Goal: Task Accomplishment & Management: Manage account settings

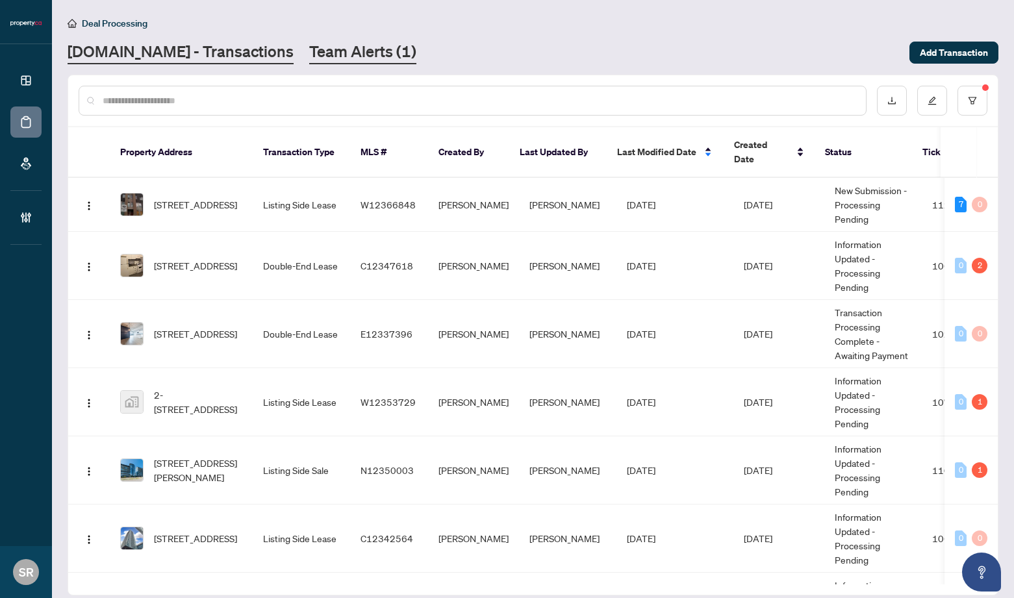
click at [319, 55] on link "Team Alerts (1)" at bounding box center [362, 52] width 107 height 23
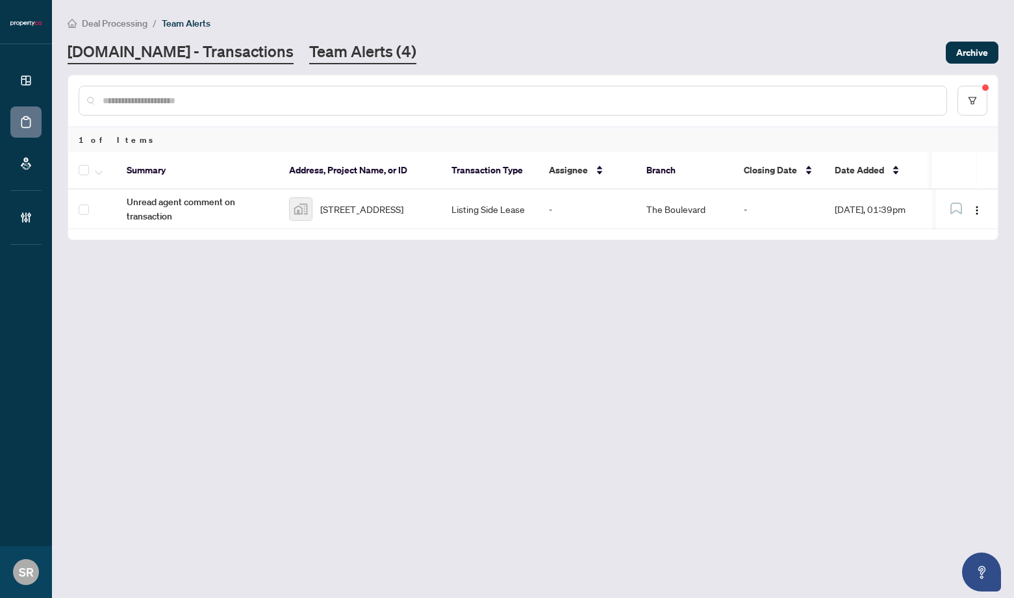
click at [188, 50] on link "Property.ca - Transactions" at bounding box center [181, 52] width 226 height 23
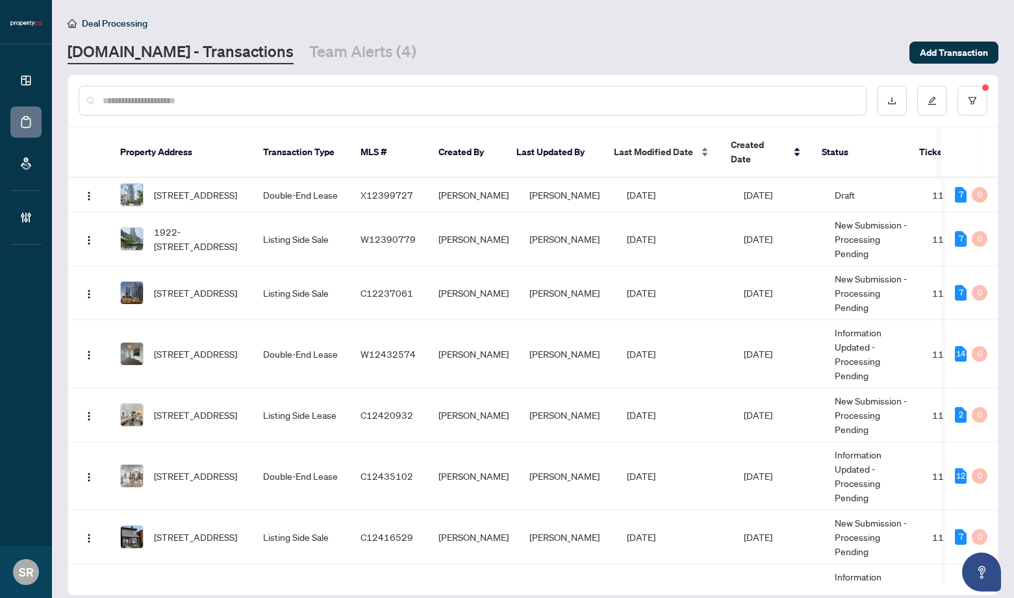
click at [648, 146] on span "Last Modified Date" at bounding box center [653, 152] width 79 height 14
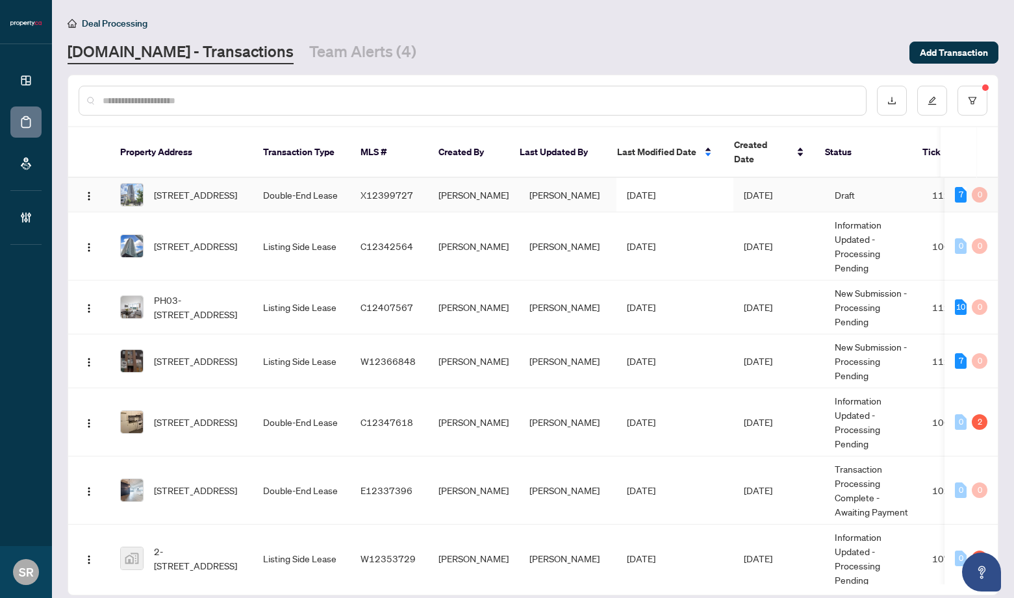
click at [597, 183] on td "Karan Rao" at bounding box center [567, 195] width 97 height 34
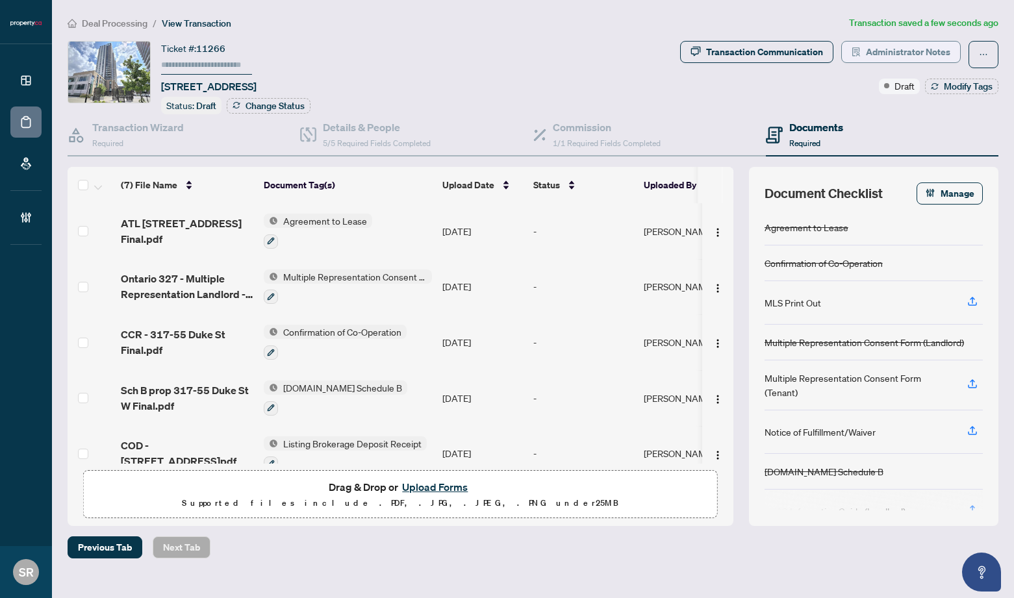
click at [920, 49] on span "Administrator Notes" at bounding box center [908, 52] width 84 height 21
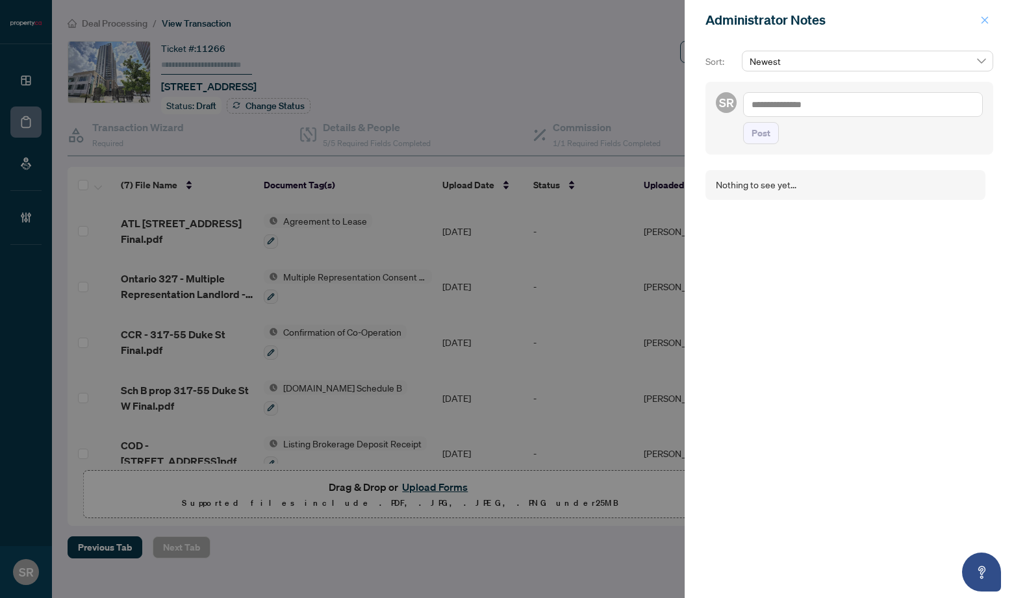
click at [987, 18] on icon "close" at bounding box center [984, 19] width 7 height 7
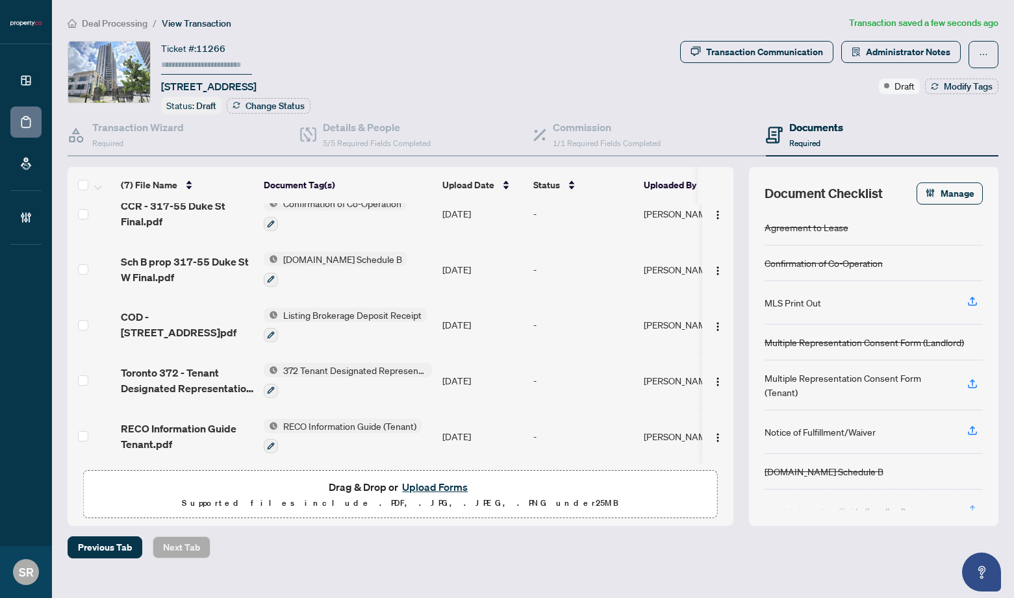
scroll to position [130, 0]
click at [178, 140] on div "Transaction Wizard Required" at bounding box center [138, 135] width 92 height 31
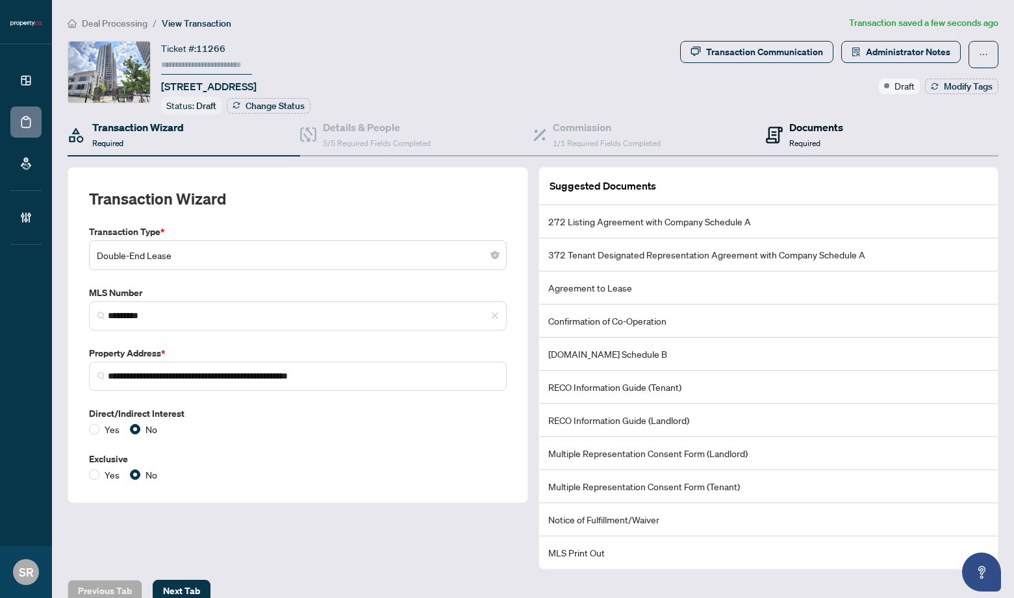
click at [827, 140] on div "Documents Required" at bounding box center [816, 135] width 54 height 31
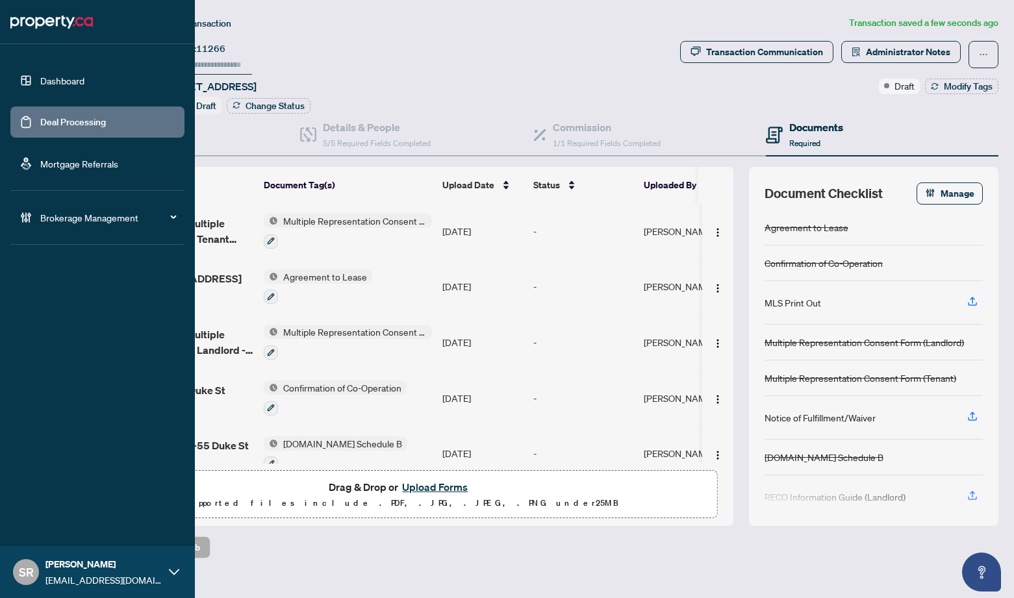
click at [43, 123] on link "Deal Processing" at bounding box center [73, 122] width 66 height 12
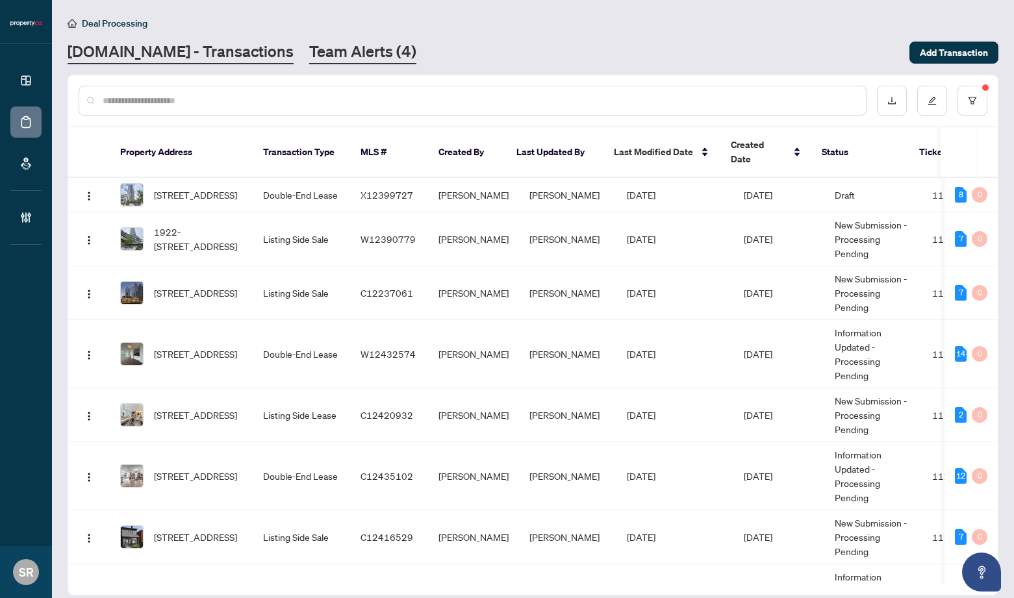
click at [309, 53] on link "Team Alerts (4)" at bounding box center [362, 52] width 107 height 23
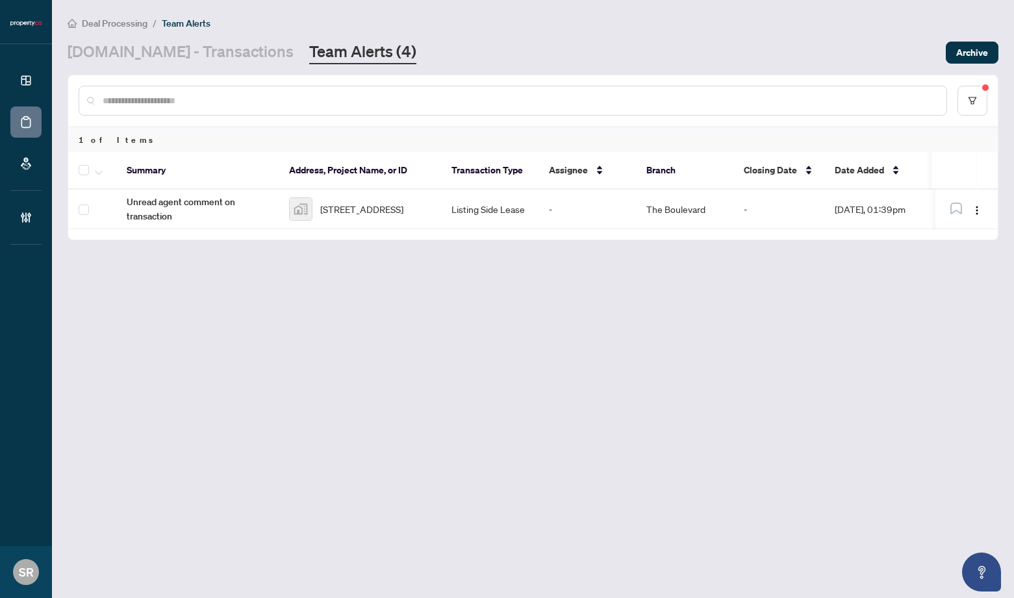
click at [346, 40] on div "Deal Processing / Team Alerts Property.ca - Transactions Team Alerts (4) Archive" at bounding box center [533, 40] width 931 height 49
click at [344, 45] on link "Team Alerts (4)" at bounding box center [362, 52] width 107 height 23
click at [340, 58] on link "Team Alerts (4)" at bounding box center [362, 52] width 107 height 23
click at [336, 51] on link "Team Alerts (4)" at bounding box center [362, 52] width 107 height 23
click at [201, 50] on link "Property.ca - Transactions" at bounding box center [181, 52] width 226 height 23
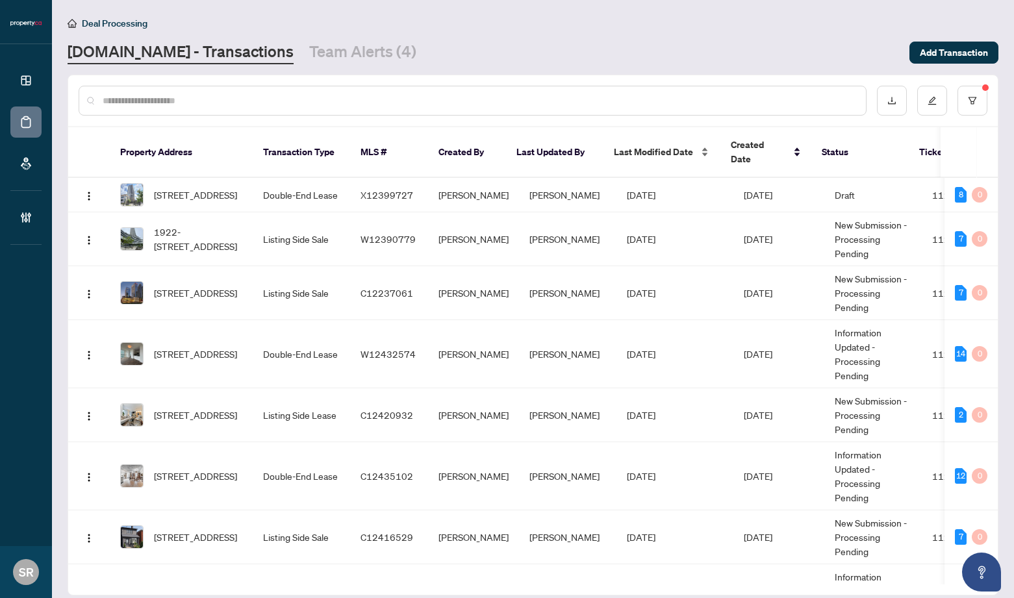
click at [666, 148] on span "Last Modified Date" at bounding box center [653, 152] width 79 height 14
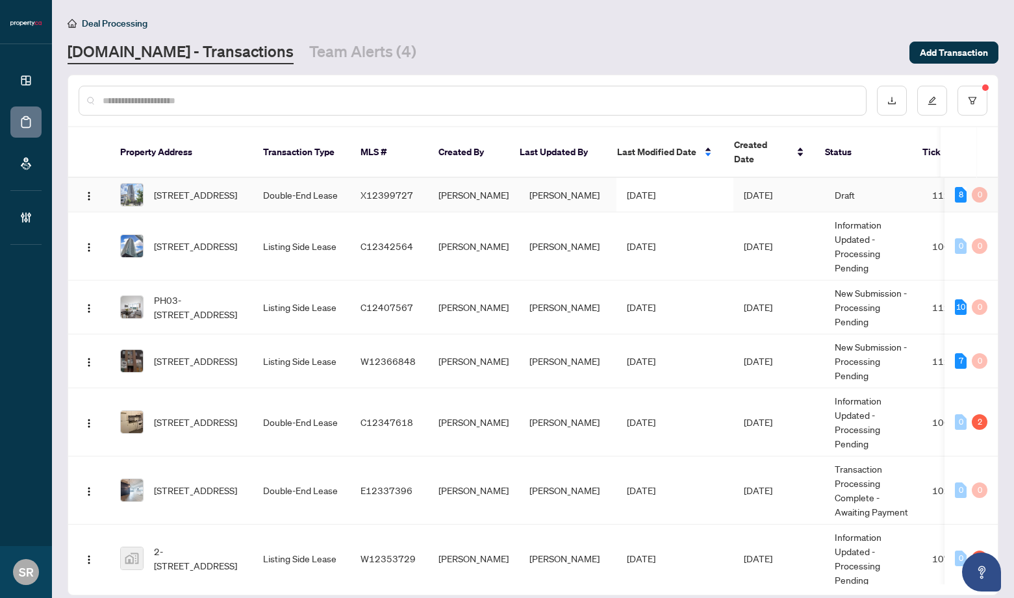
click at [496, 184] on td "[PERSON_NAME]" at bounding box center [473, 195] width 91 height 34
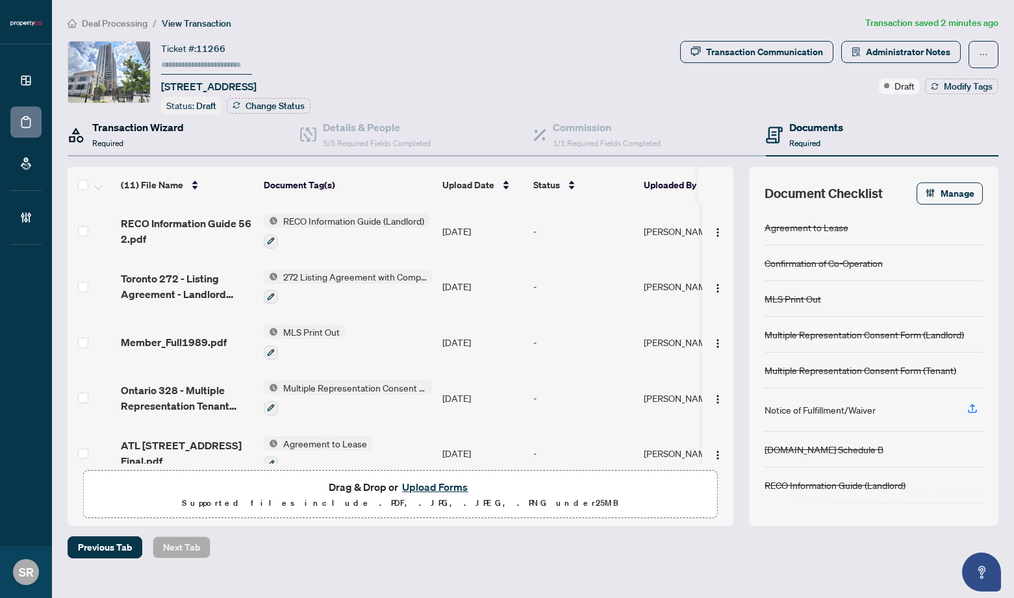
click at [144, 132] on h4 "Transaction Wizard" at bounding box center [138, 128] width 92 height 16
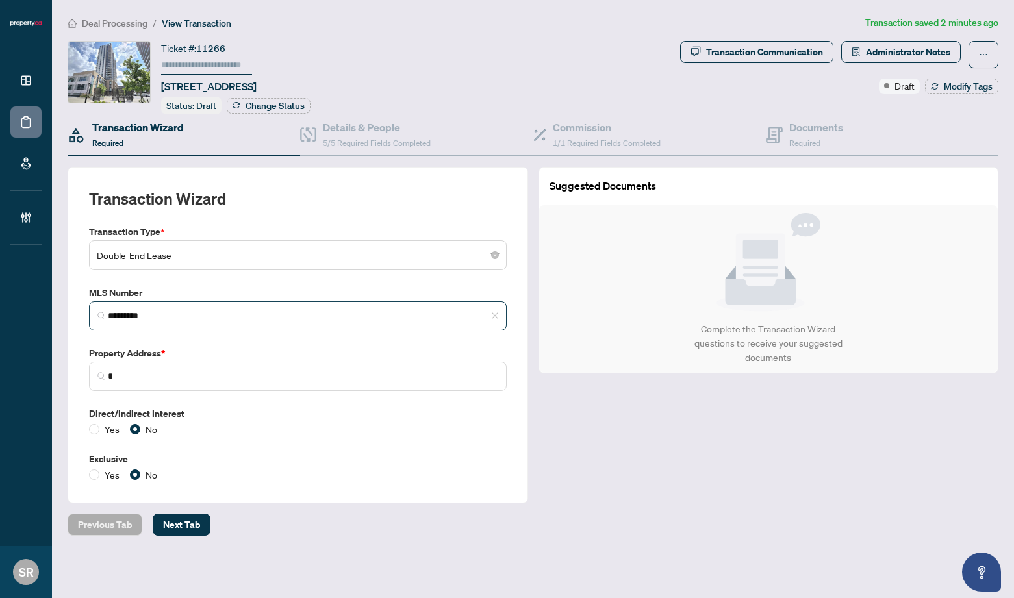
type input "**********"
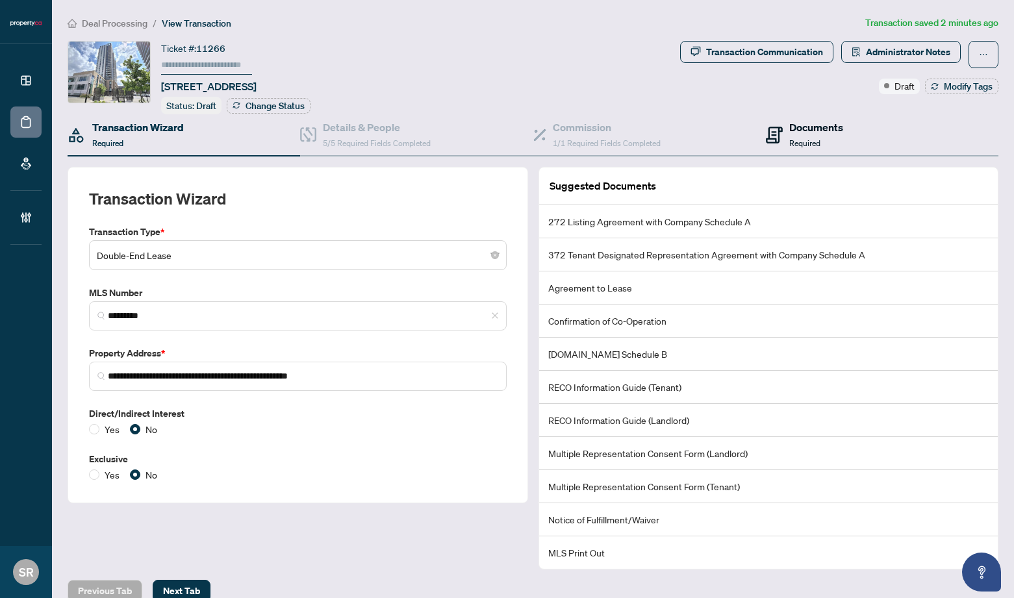
click at [817, 133] on div "Documents Required" at bounding box center [816, 135] width 54 height 31
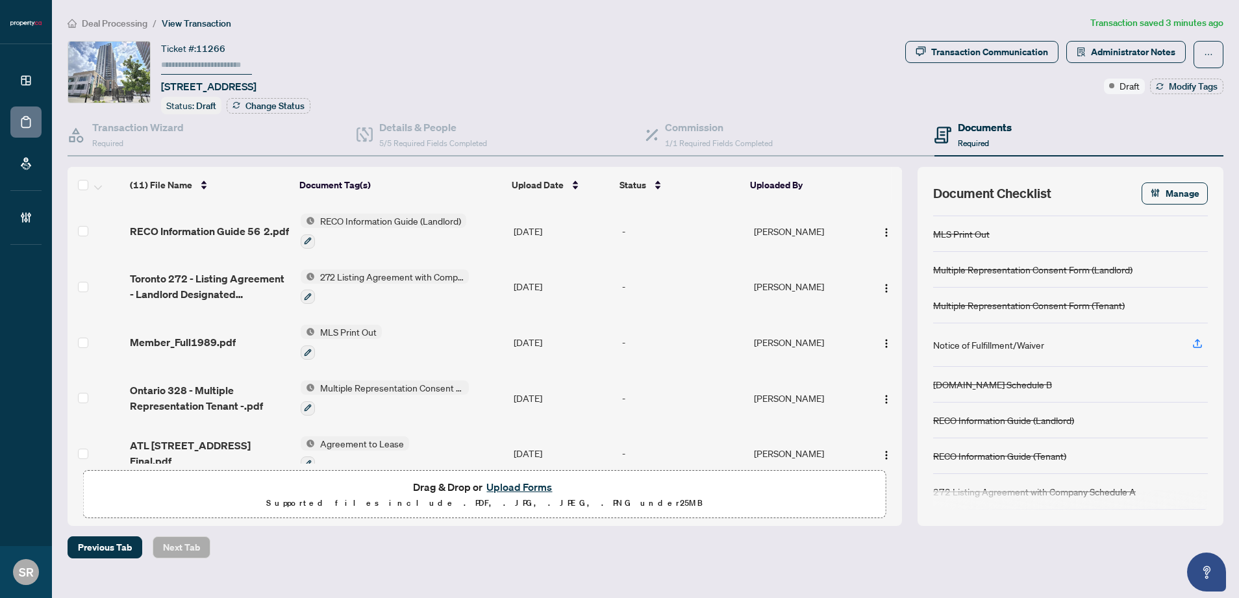
scroll to position [119, 0]
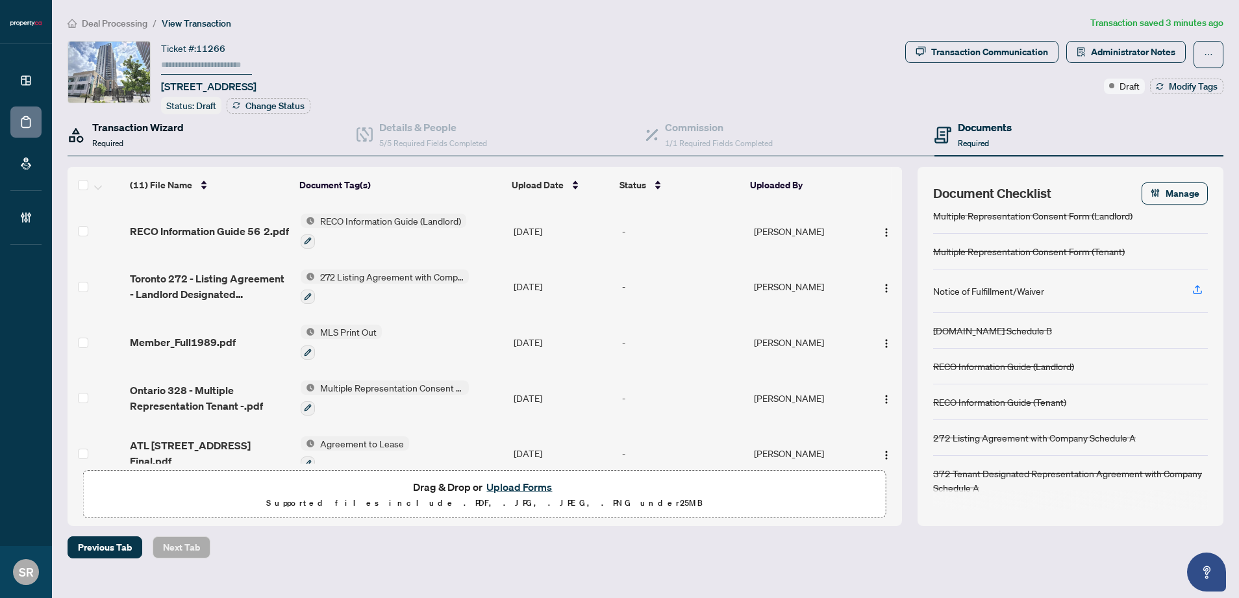
click at [118, 130] on h4 "Transaction Wizard" at bounding box center [138, 128] width 92 height 16
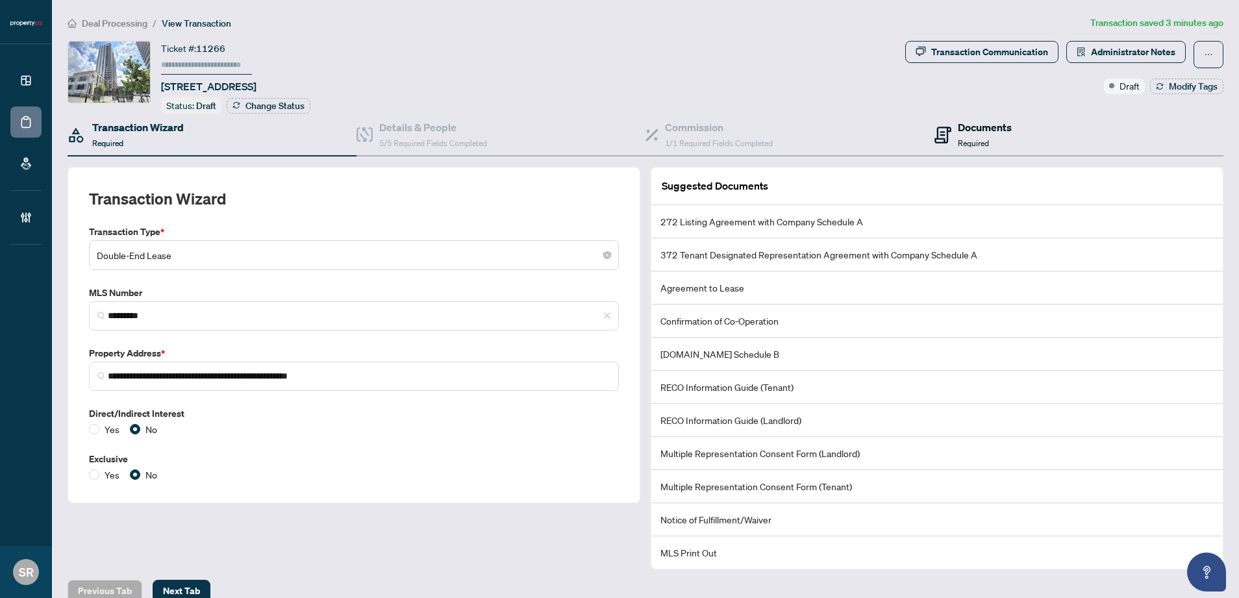
click at [1002, 125] on h4 "Documents" at bounding box center [985, 128] width 54 height 16
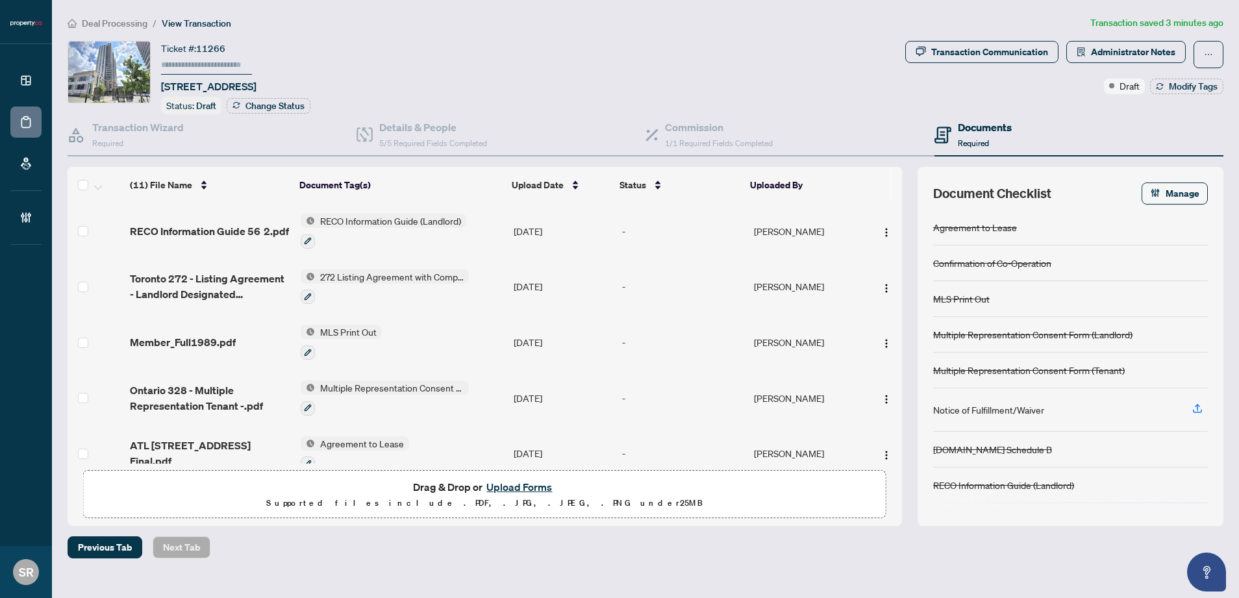
click at [320, 274] on span "272 Listing Agreement with Company Schedule A" at bounding box center [392, 277] width 154 height 14
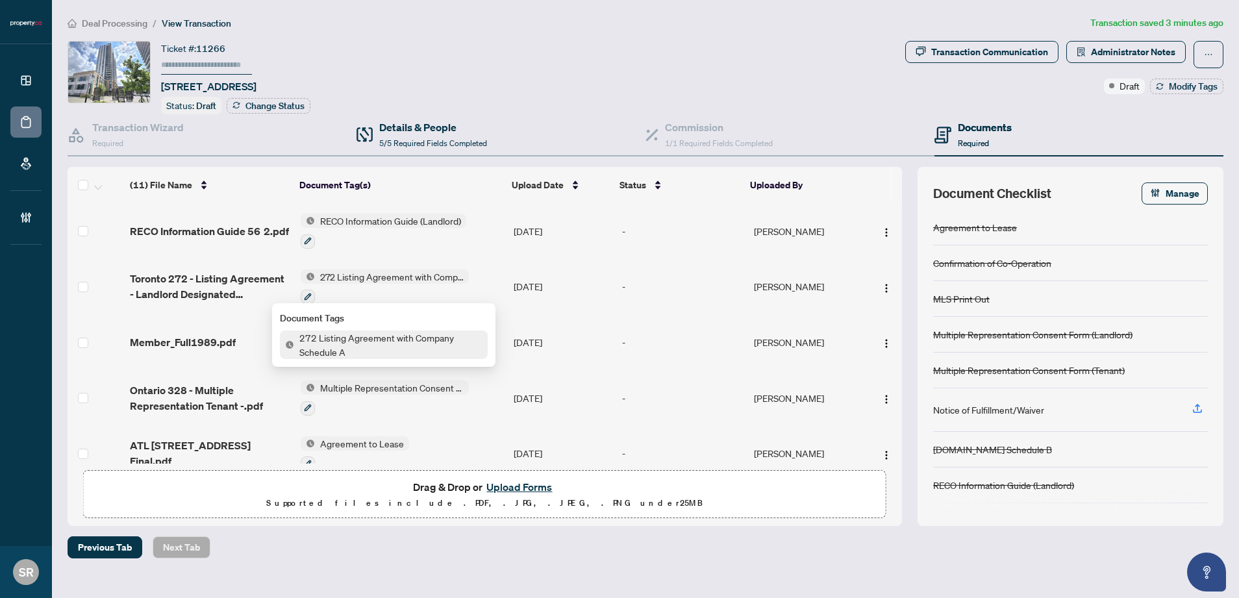
click at [508, 128] on div "Details & People 5/5 Required Fields Completed" at bounding box center [501, 135] width 289 height 42
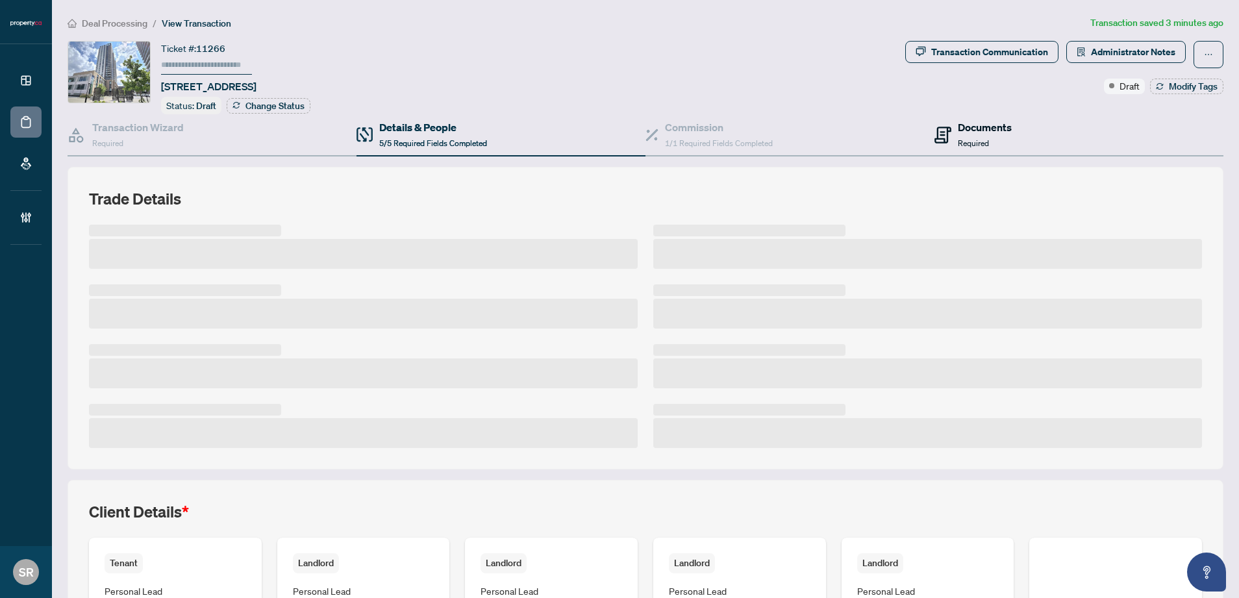
click at [994, 124] on h4 "Documents" at bounding box center [985, 128] width 54 height 16
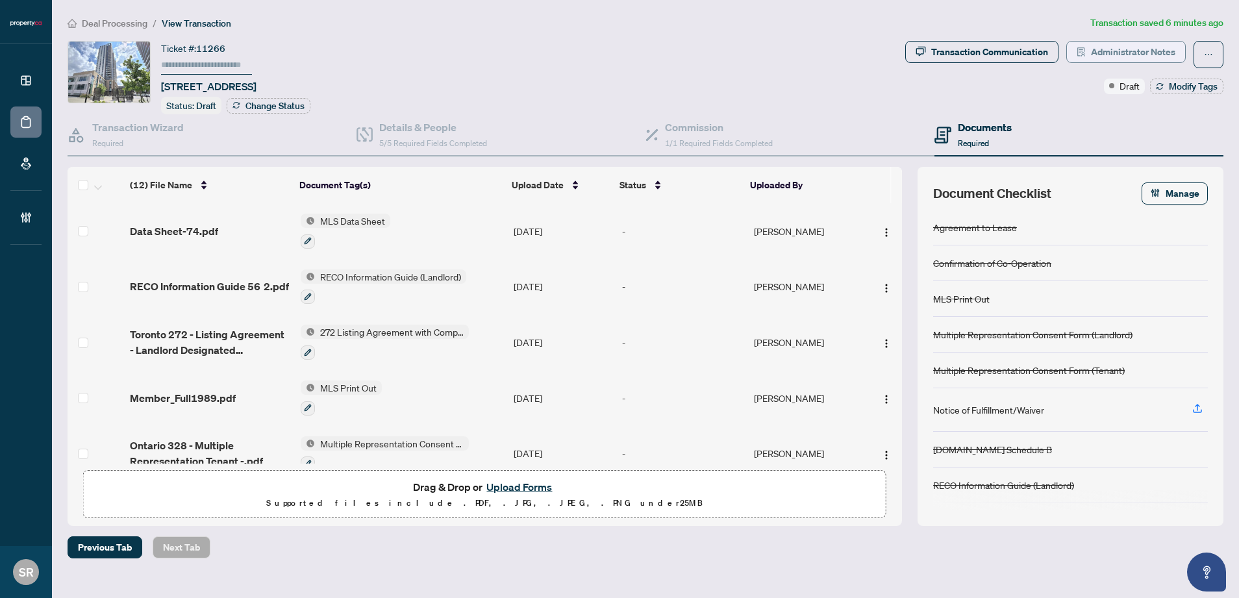
click at [1013, 51] on span "Administrator Notes" at bounding box center [1133, 52] width 84 height 21
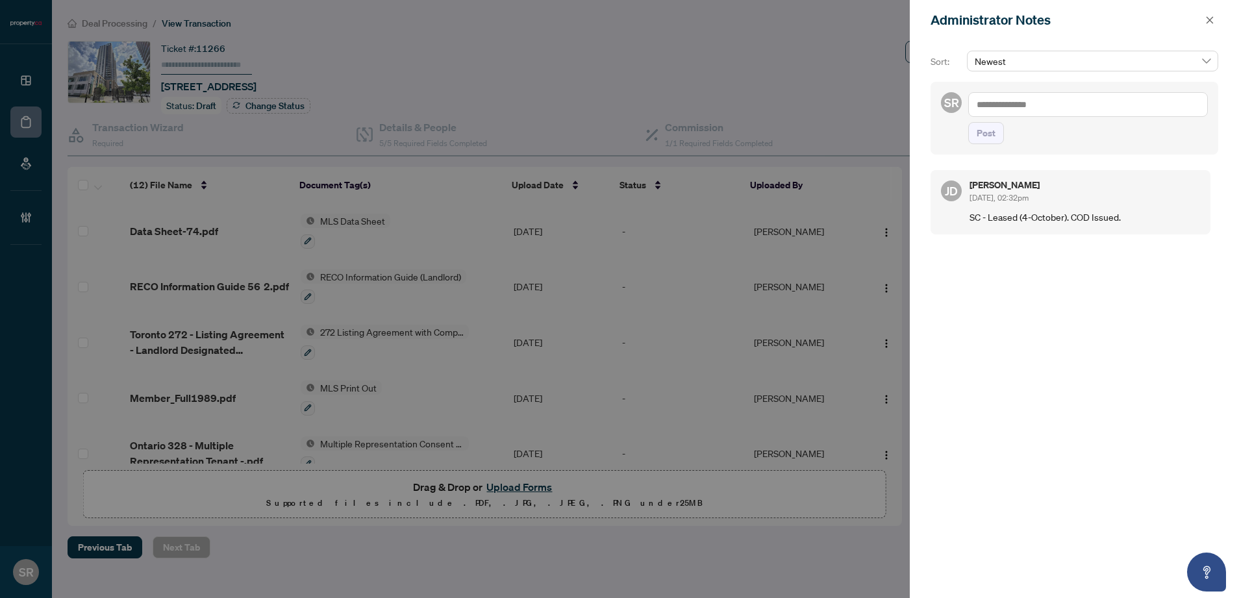
drag, startPoint x: 697, startPoint y: 29, endPoint x: 920, endPoint y: 12, distance: 223.4
click at [698, 29] on div at bounding box center [619, 299] width 1239 height 598
click at [1013, 16] on icon "close" at bounding box center [1209, 20] width 9 height 9
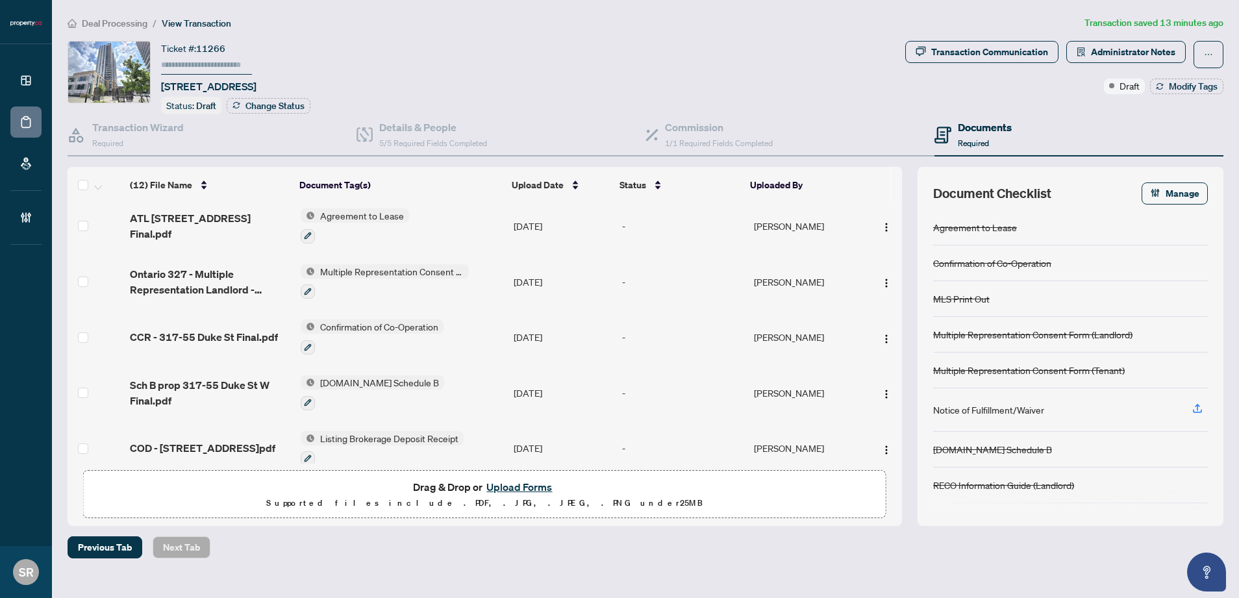
scroll to position [290, 0]
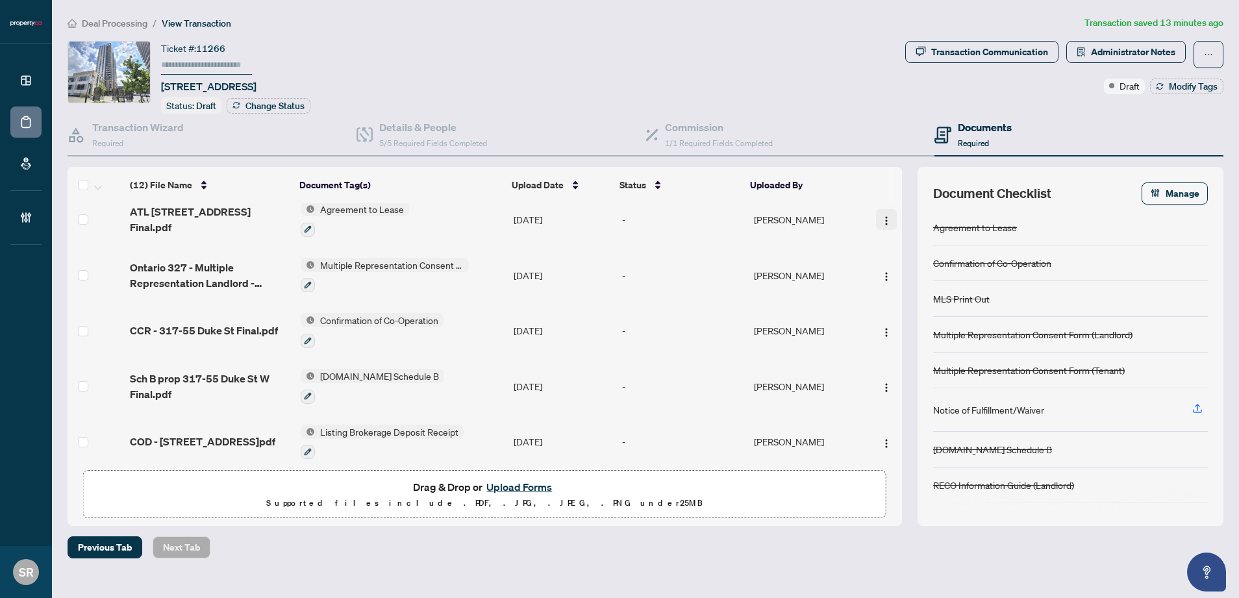
click at [881, 216] on img "button" at bounding box center [886, 221] width 10 height 10
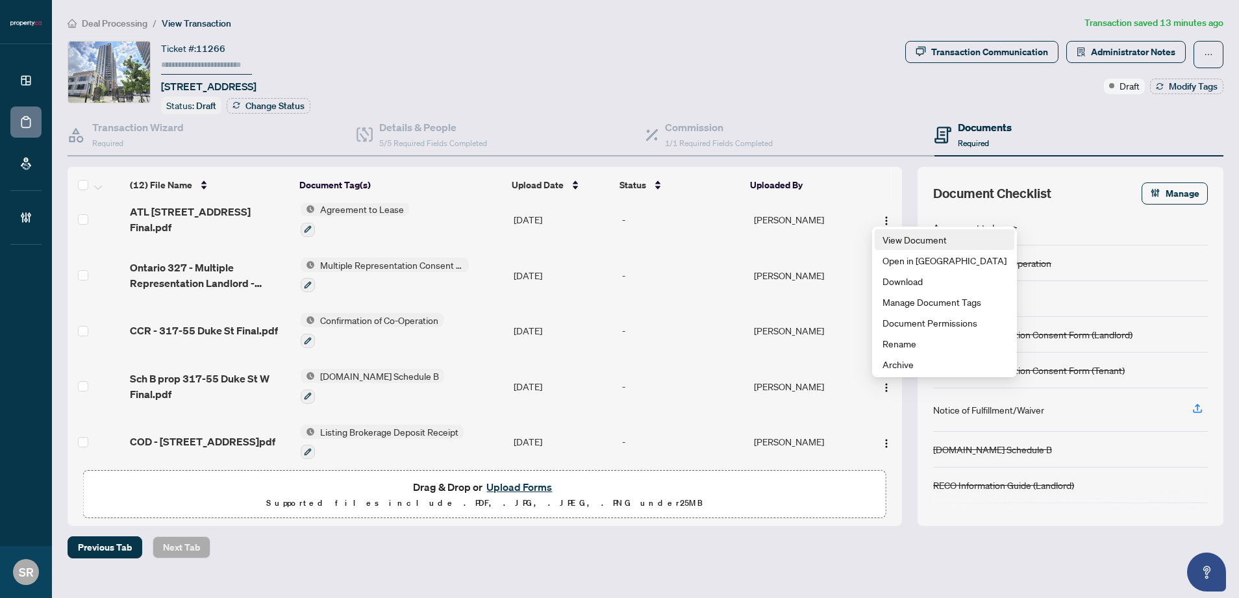
click at [927, 243] on span "View Document" at bounding box center [945, 240] width 124 height 14
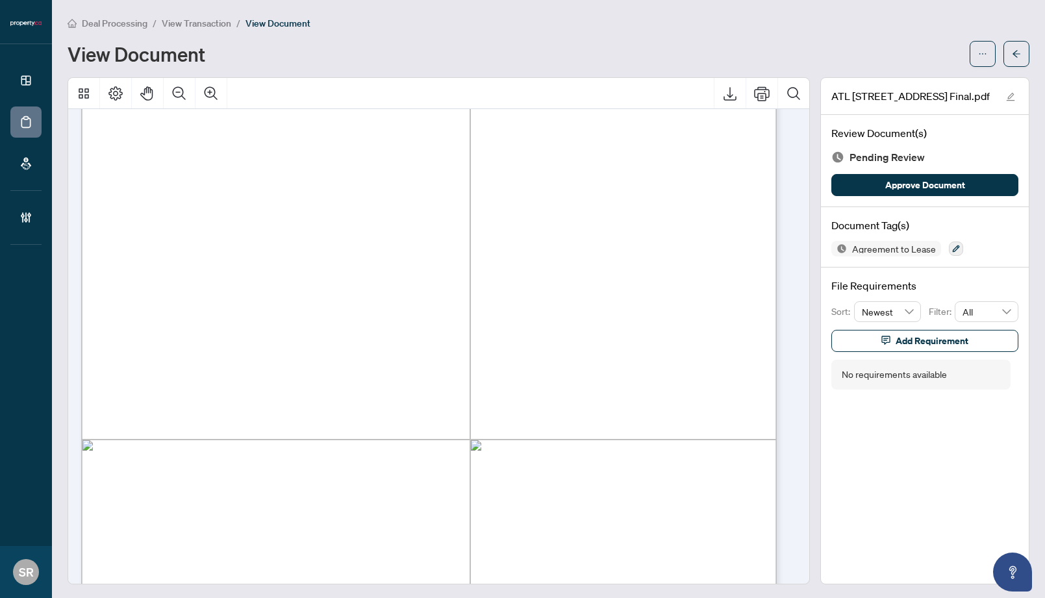
scroll to position [57, 0]
click at [1013, 53] on button "button" at bounding box center [1016, 54] width 26 height 26
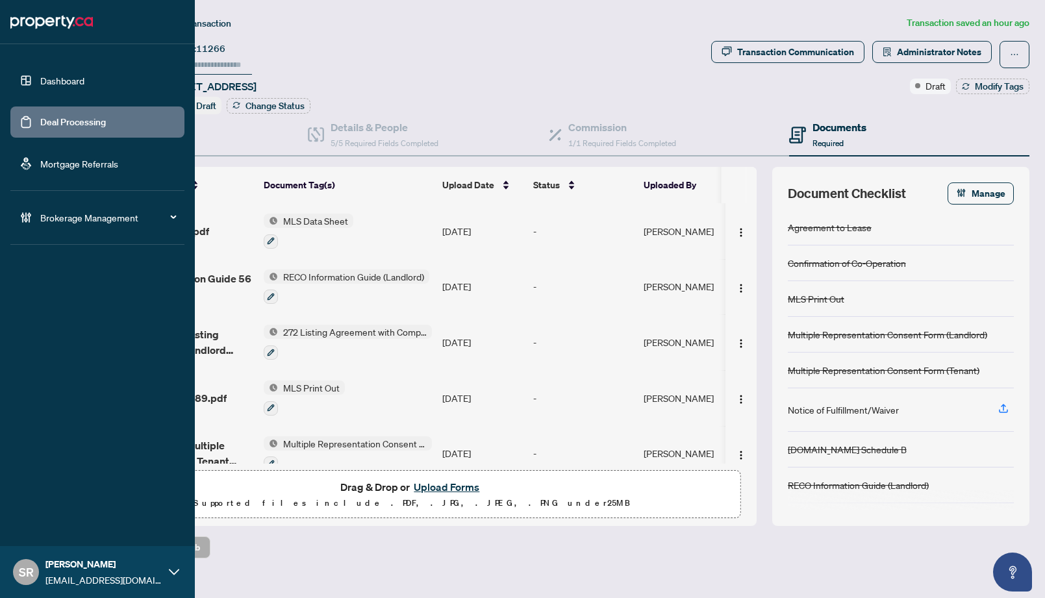
click at [40, 120] on link "Deal Processing" at bounding box center [73, 122] width 66 height 12
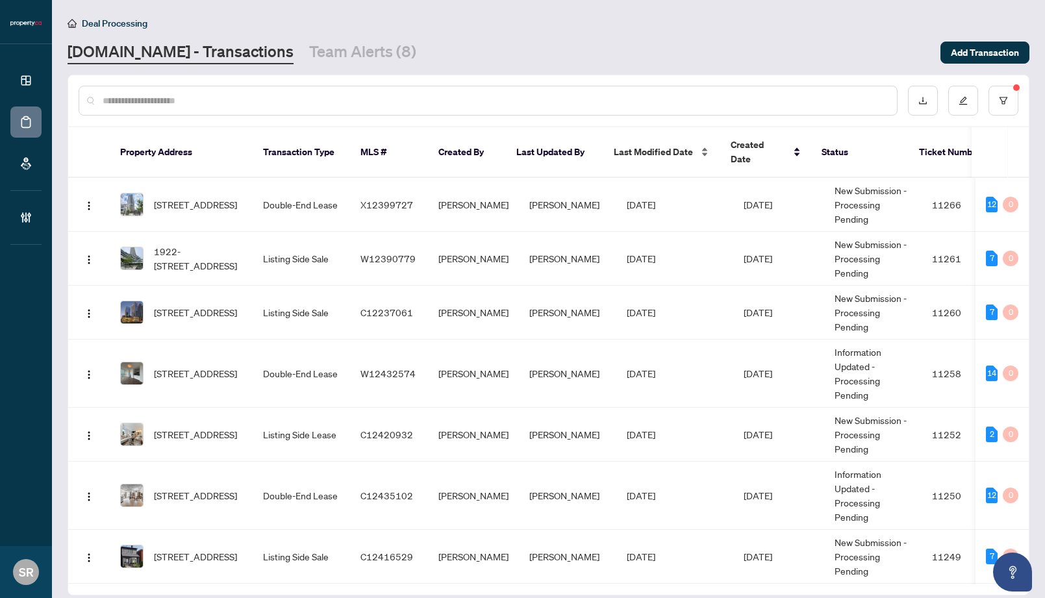
click at [682, 146] on span "Last Modified Date" at bounding box center [653, 152] width 79 height 14
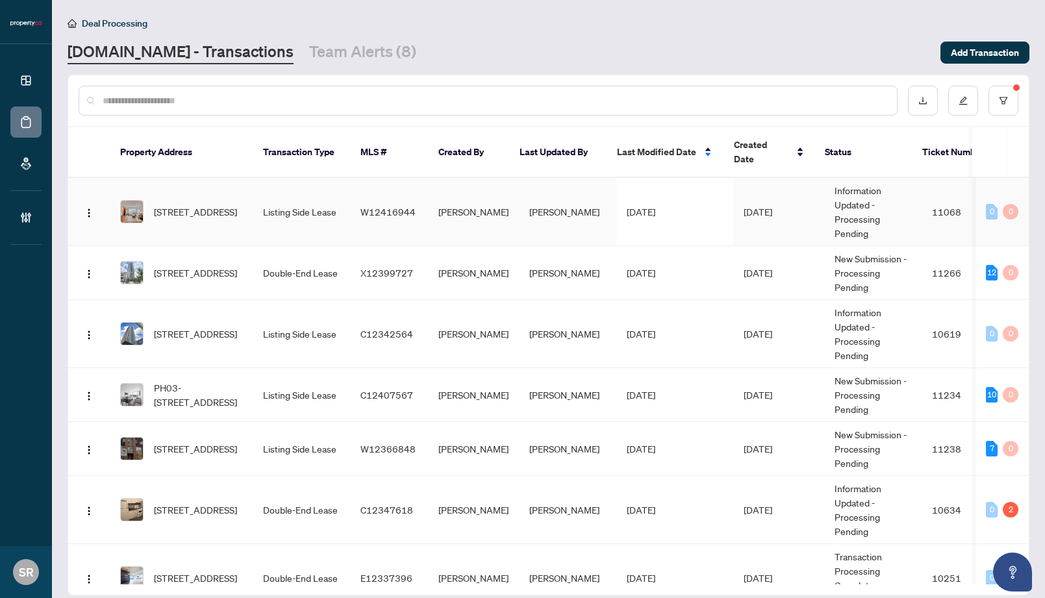
click at [787, 218] on td "[DATE]" at bounding box center [778, 212] width 91 height 68
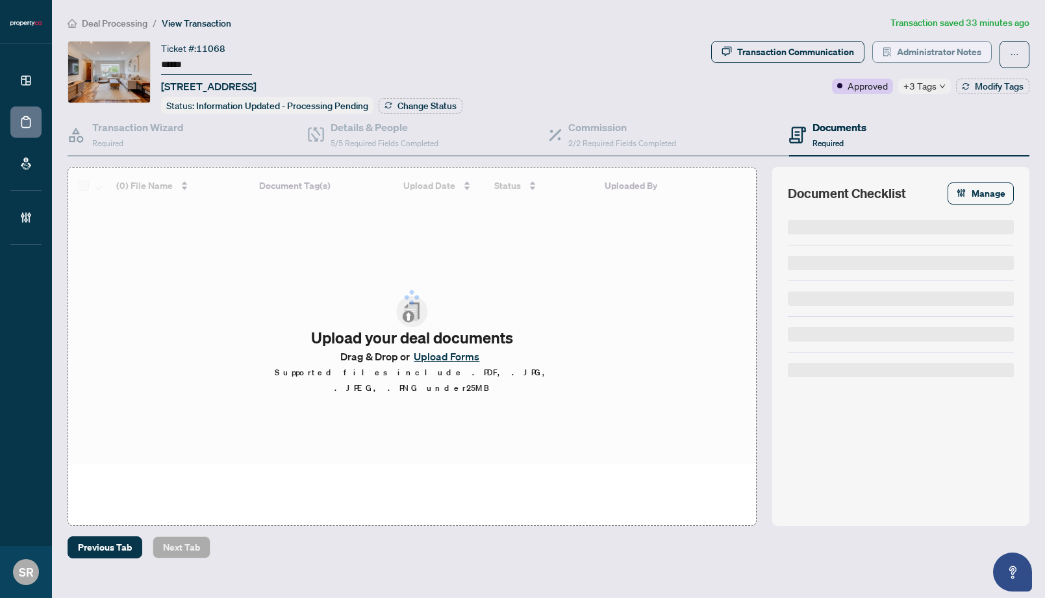
click at [916, 49] on span "Administrator Notes" at bounding box center [939, 52] width 84 height 21
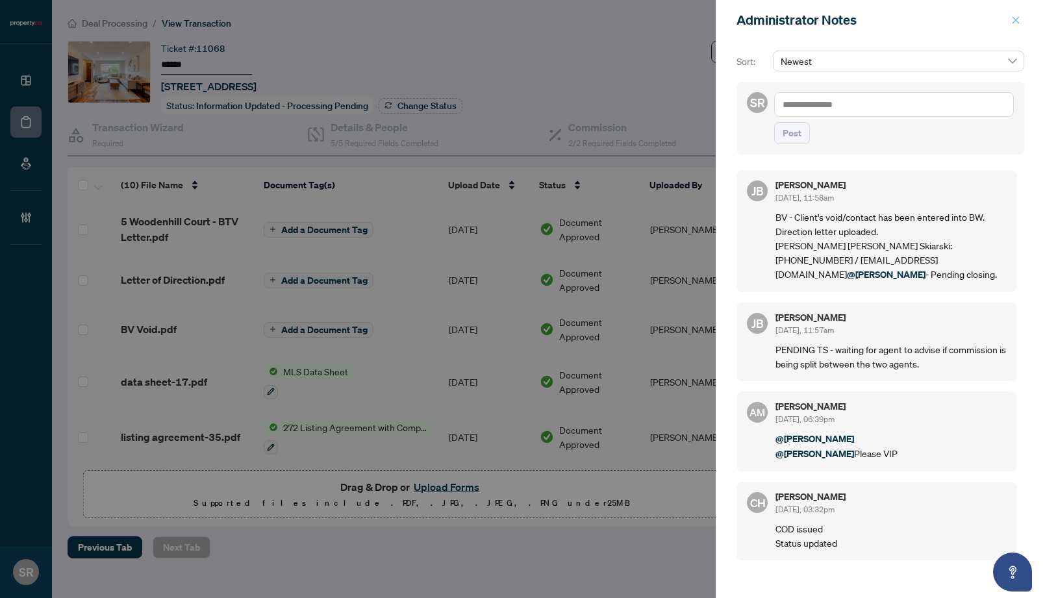
click at [1013, 16] on icon "close" at bounding box center [1015, 20] width 9 height 9
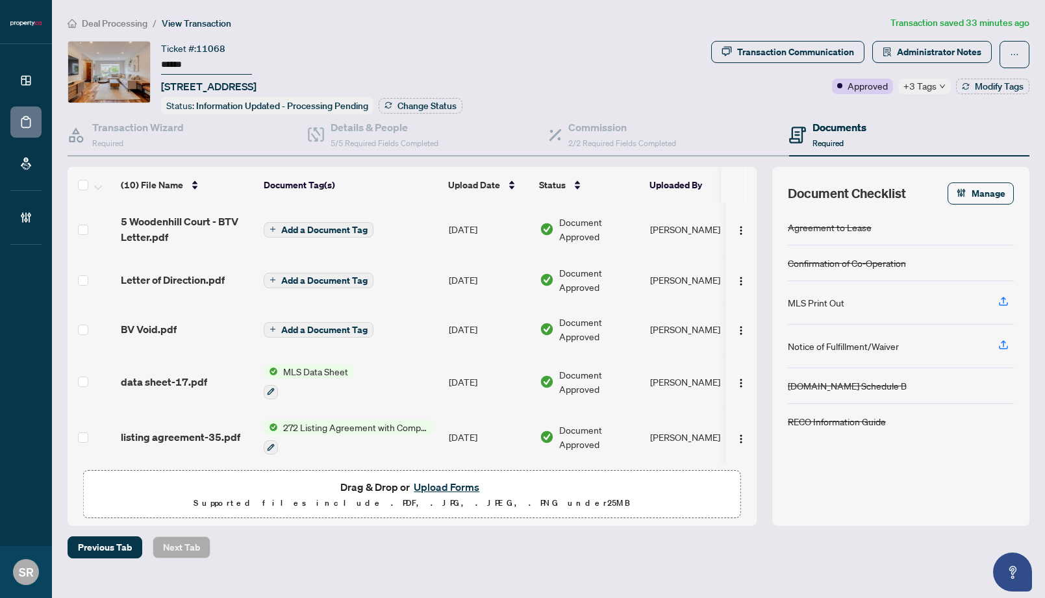
click at [642, 28] on ol "Deal Processing / View Transaction" at bounding box center [477, 23] width 818 height 15
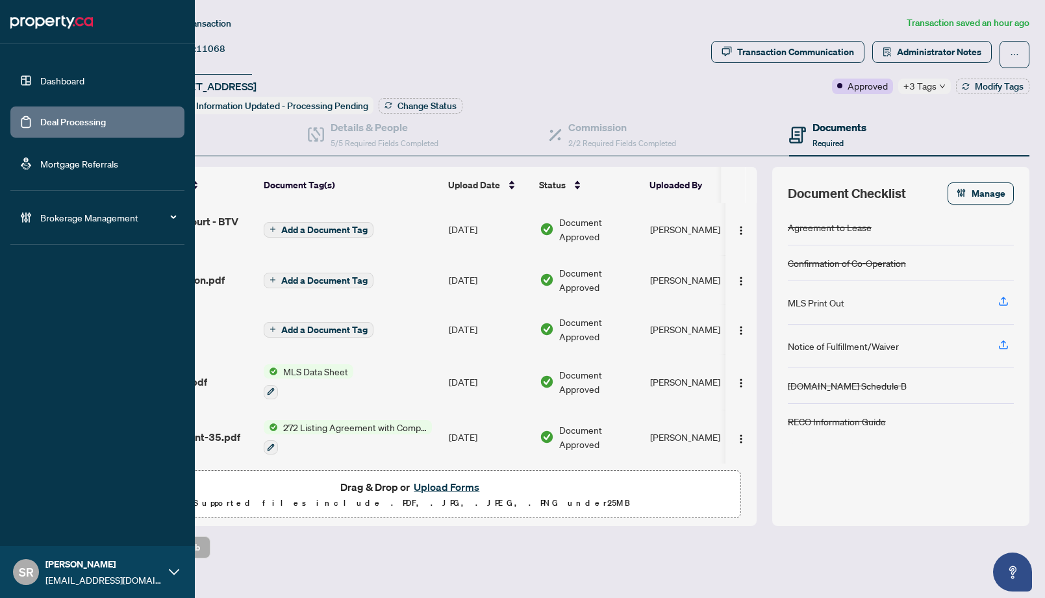
click at [79, 120] on link "Deal Processing" at bounding box center [73, 122] width 66 height 12
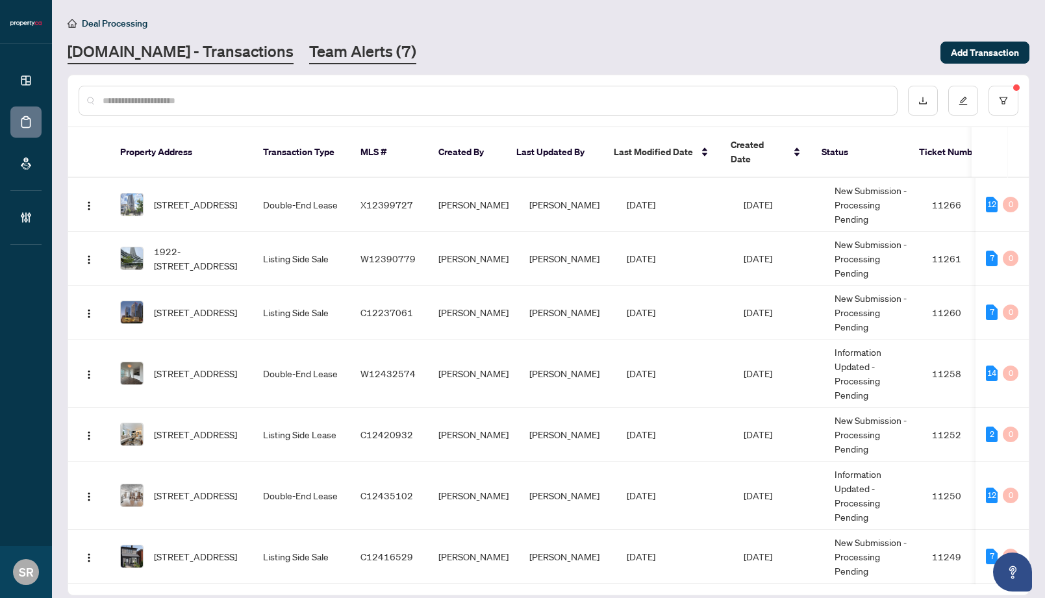
click at [309, 49] on link "Team Alerts (7)" at bounding box center [362, 52] width 107 height 23
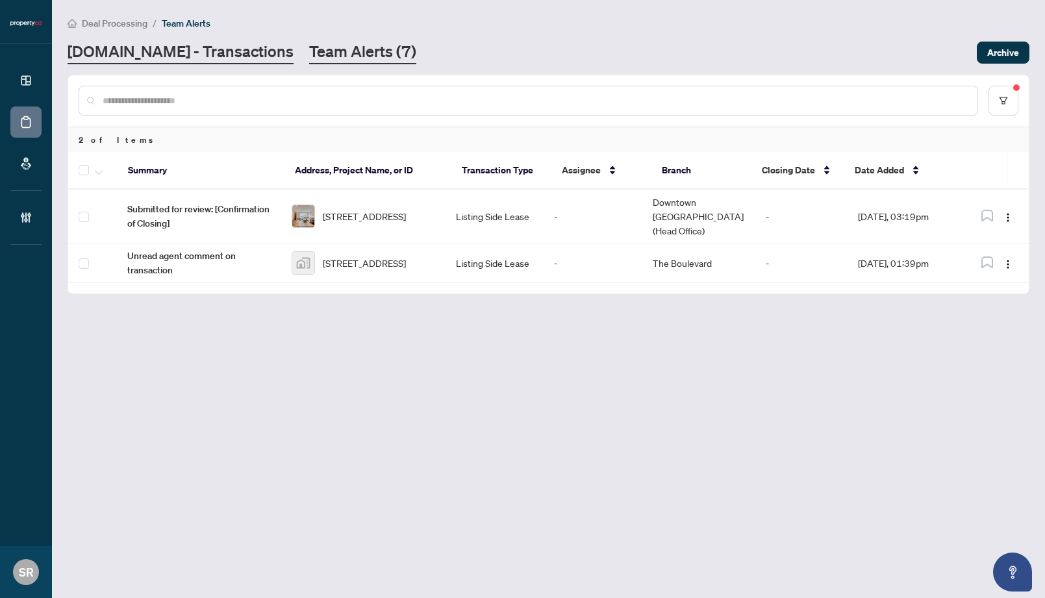
click at [198, 49] on link "[DOMAIN_NAME] - Transactions" at bounding box center [181, 52] width 226 height 23
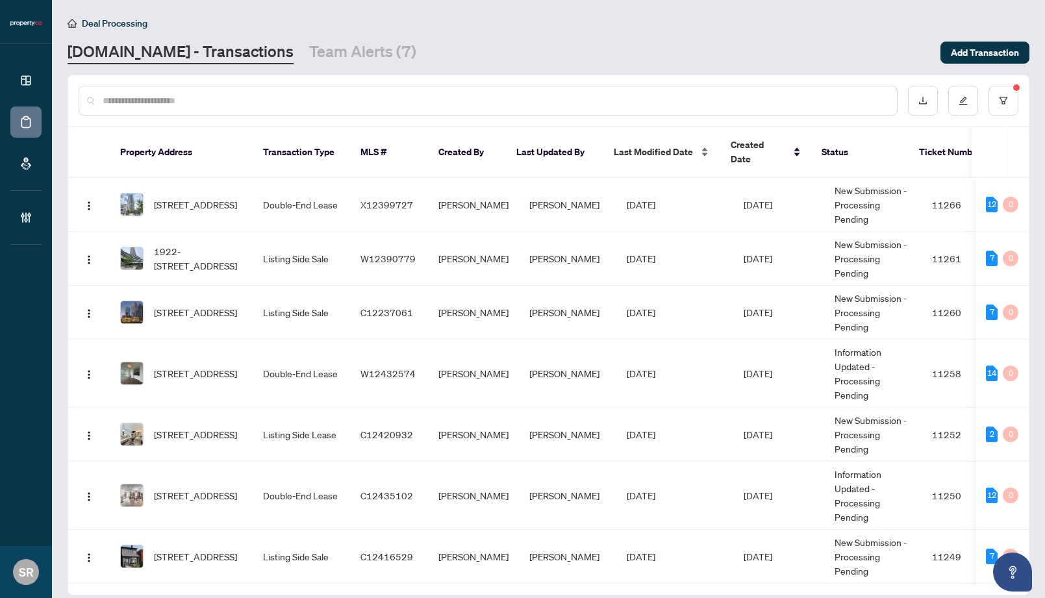
click at [646, 145] on span "Last Modified Date" at bounding box center [653, 152] width 79 height 14
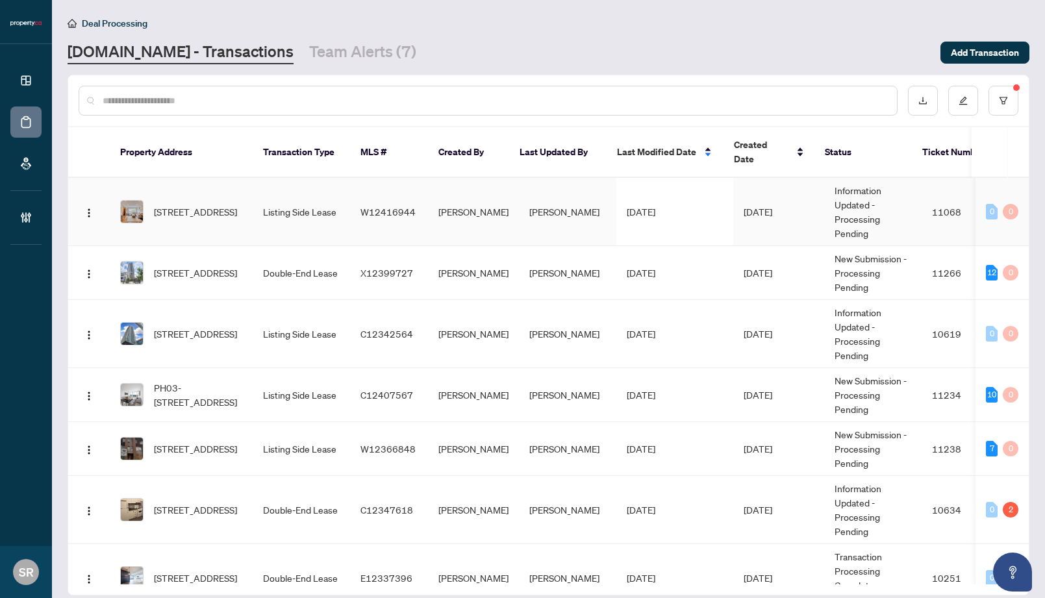
click at [460, 210] on td "[PERSON_NAME]" at bounding box center [473, 212] width 91 height 68
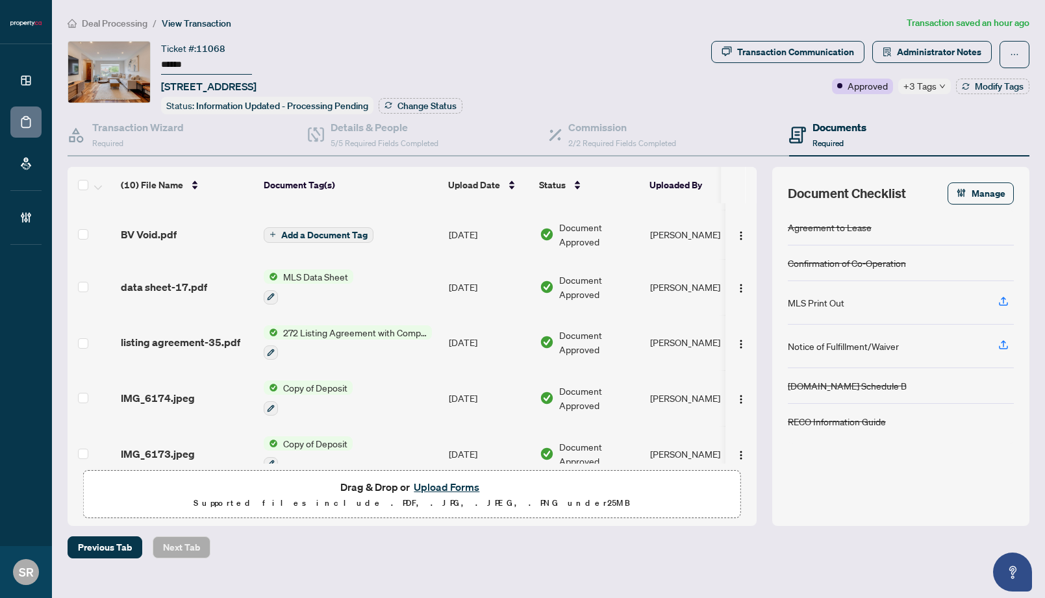
scroll to position [120, 0]
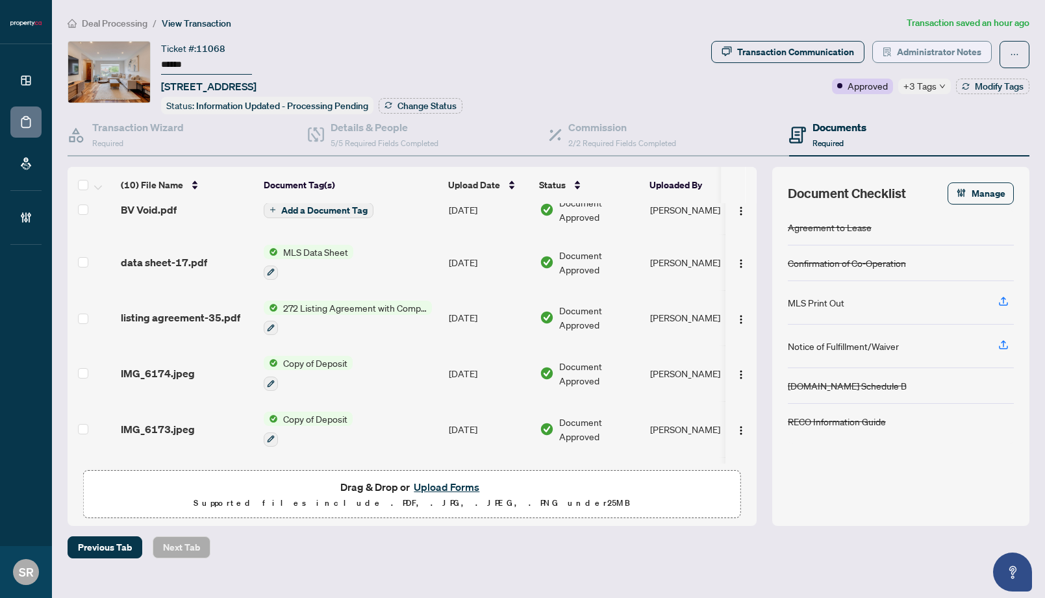
click at [954, 53] on span "Administrator Notes" at bounding box center [939, 52] width 84 height 21
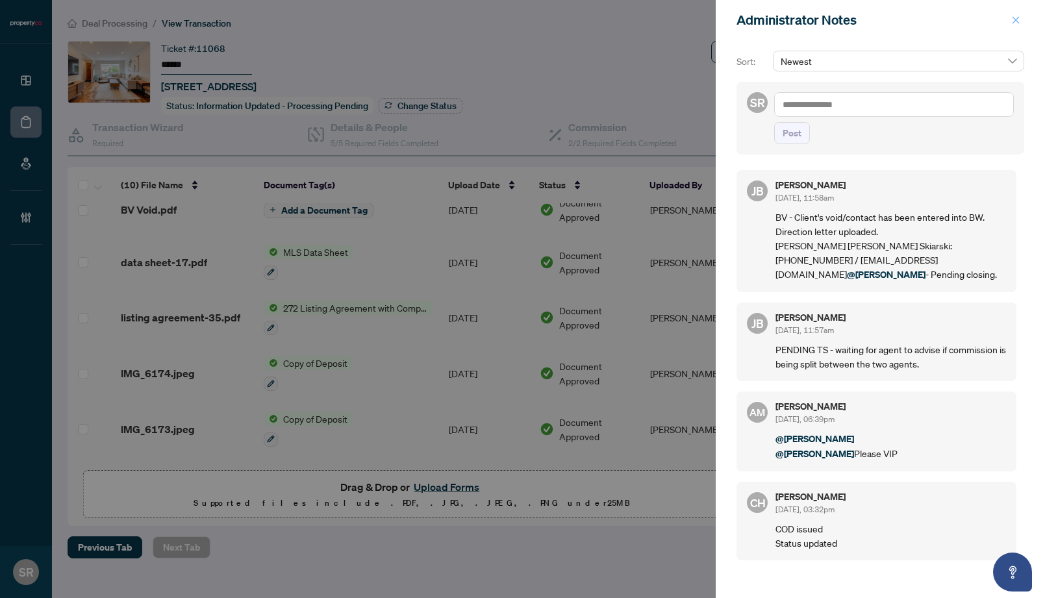
click at [1007, 18] on button "button" at bounding box center [1015, 20] width 17 height 16
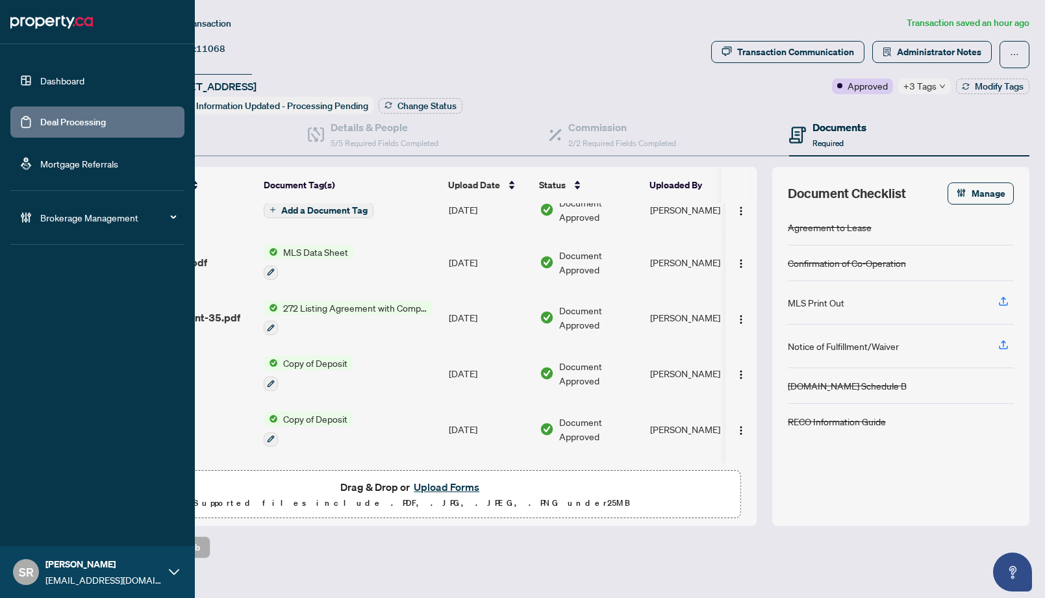
click at [79, 125] on link "Deal Processing" at bounding box center [73, 122] width 66 height 12
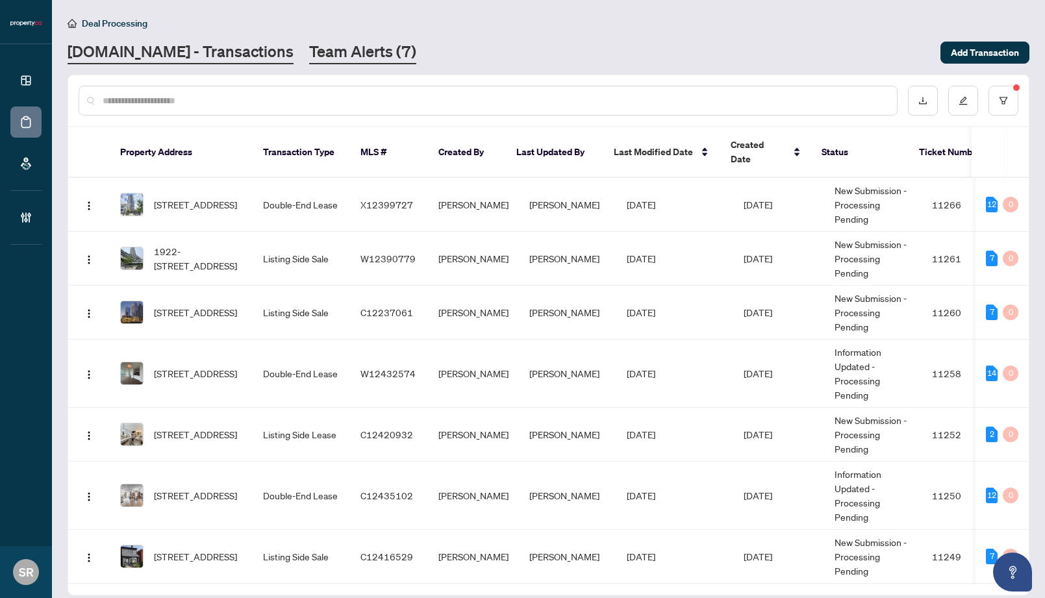
click at [309, 53] on link "Team Alerts (7)" at bounding box center [362, 52] width 107 height 23
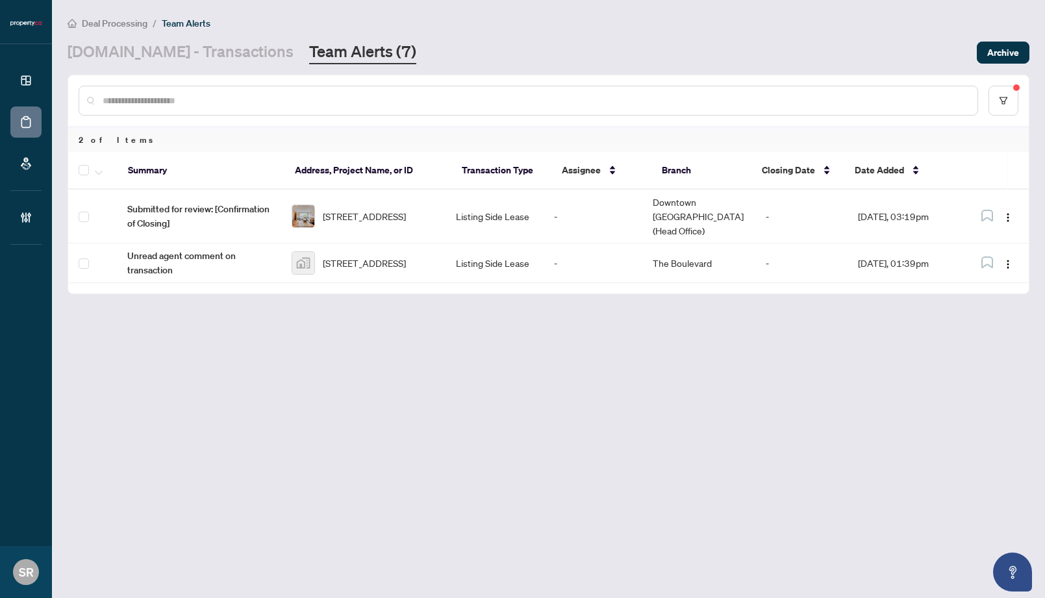
click at [334, 54] on link "Team Alerts (7)" at bounding box center [362, 52] width 107 height 23
click at [183, 51] on link "[DOMAIN_NAME] - Transactions" at bounding box center [181, 52] width 226 height 23
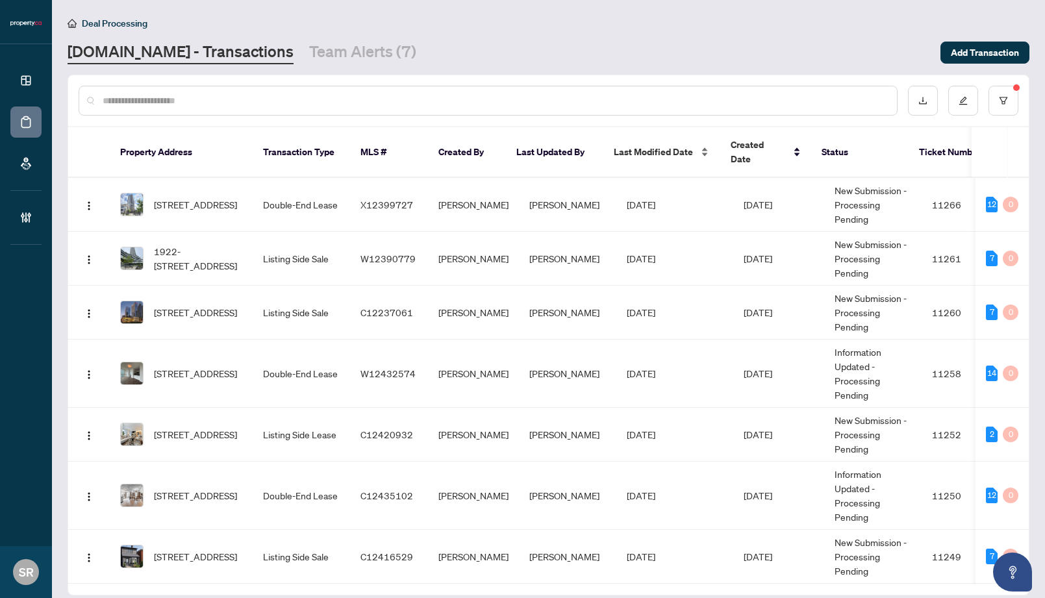
click at [633, 147] on span "Last Modified Date" at bounding box center [653, 152] width 79 height 14
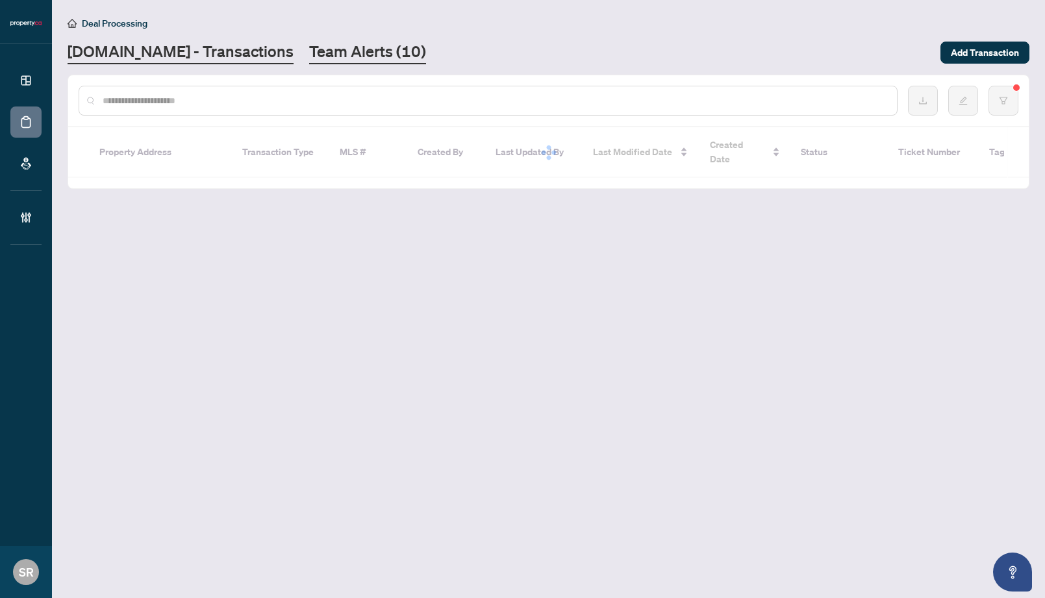
click at [323, 50] on link "Team Alerts (10)" at bounding box center [367, 52] width 117 height 23
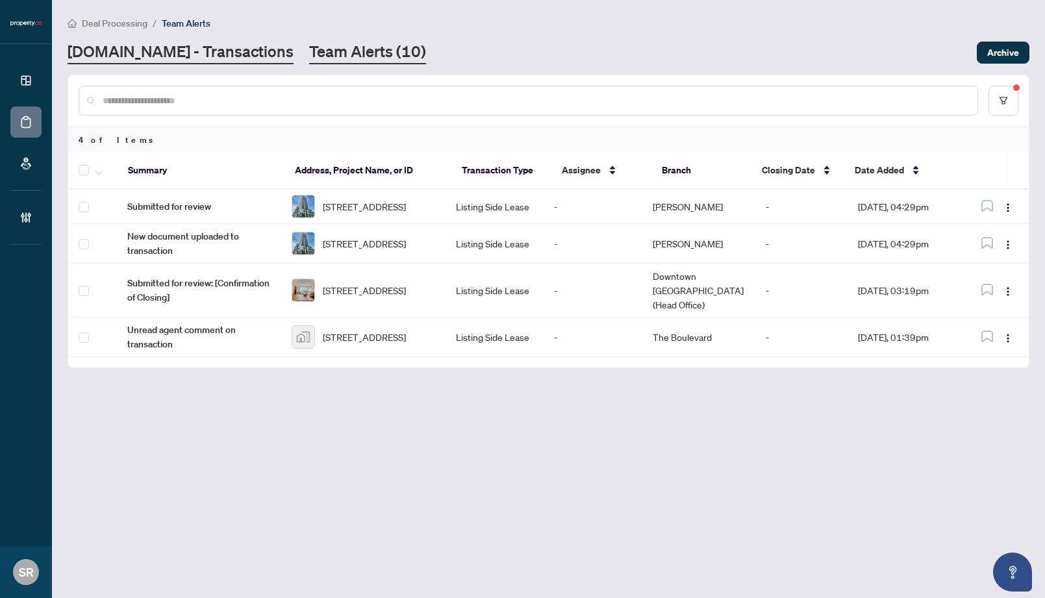
click at [196, 55] on link "[DOMAIN_NAME] - Transactions" at bounding box center [181, 52] width 226 height 23
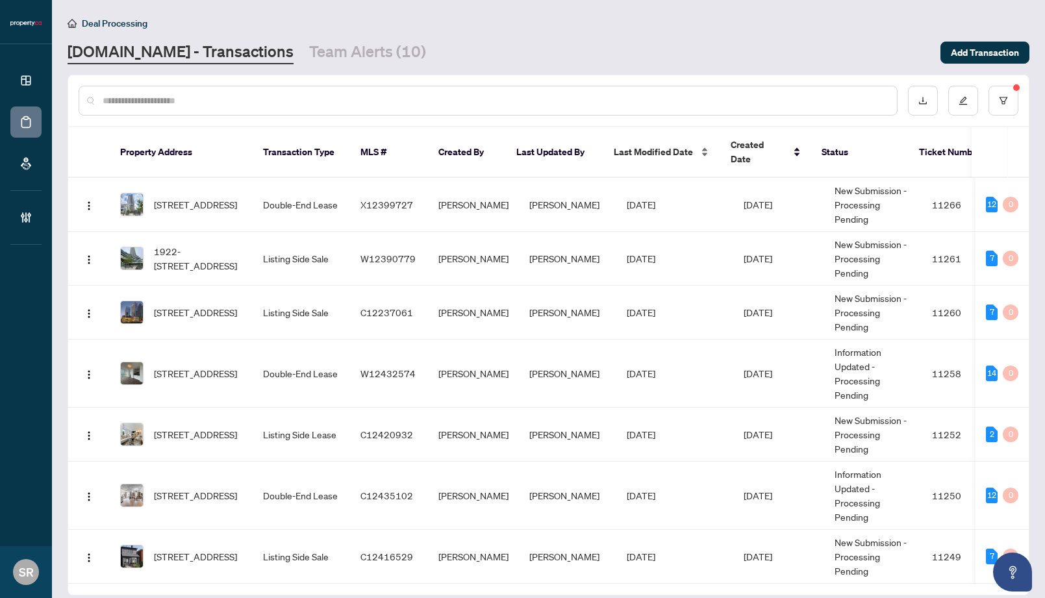
click at [648, 147] on span "Last Modified Date" at bounding box center [653, 152] width 79 height 14
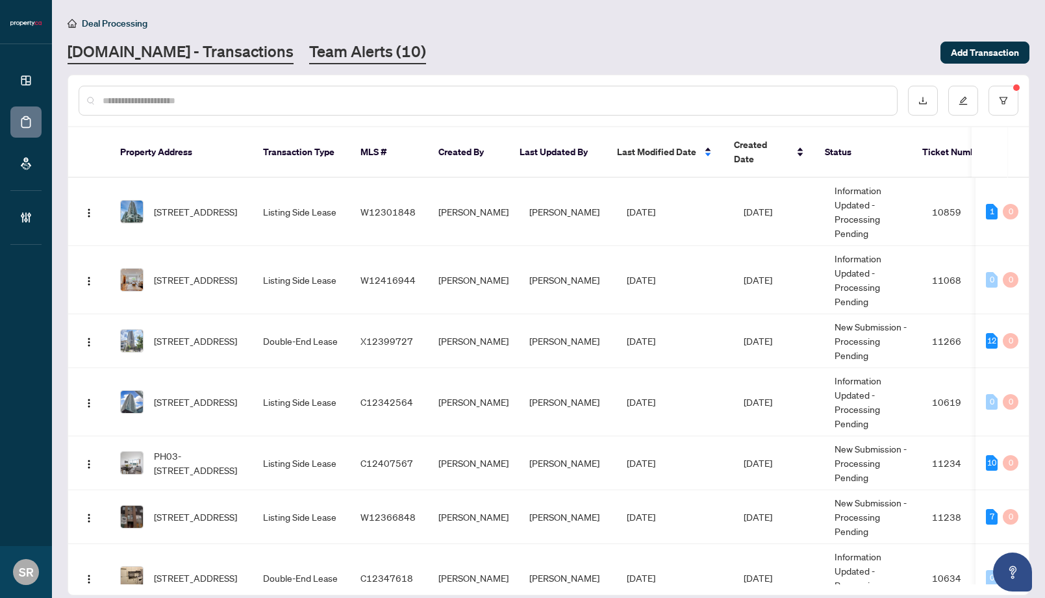
click at [311, 44] on link "Team Alerts (10)" at bounding box center [367, 52] width 117 height 23
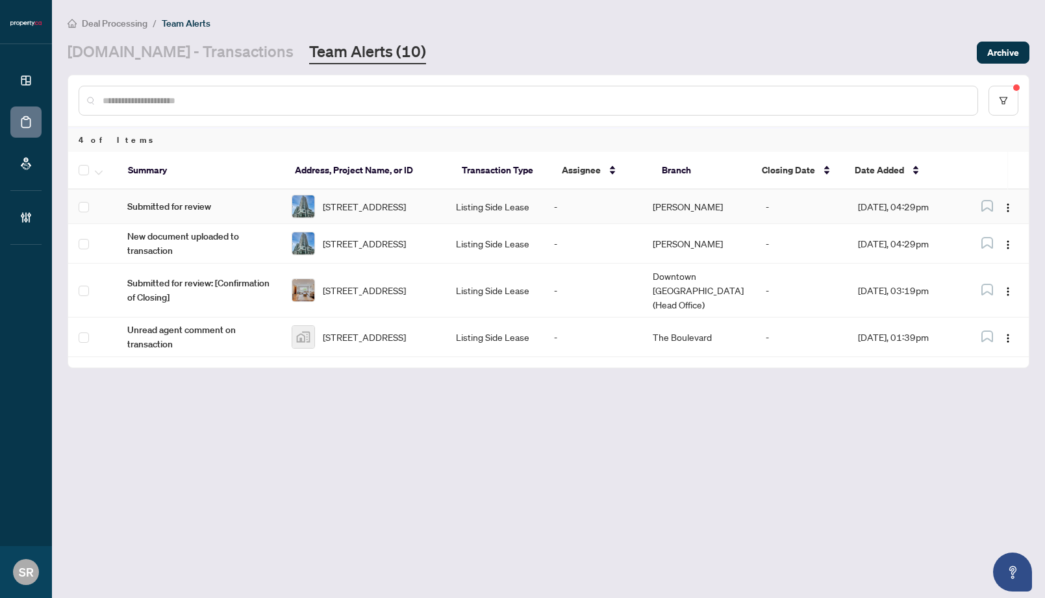
click at [544, 207] on td "Listing Side Lease" at bounding box center [495, 207] width 99 height 34
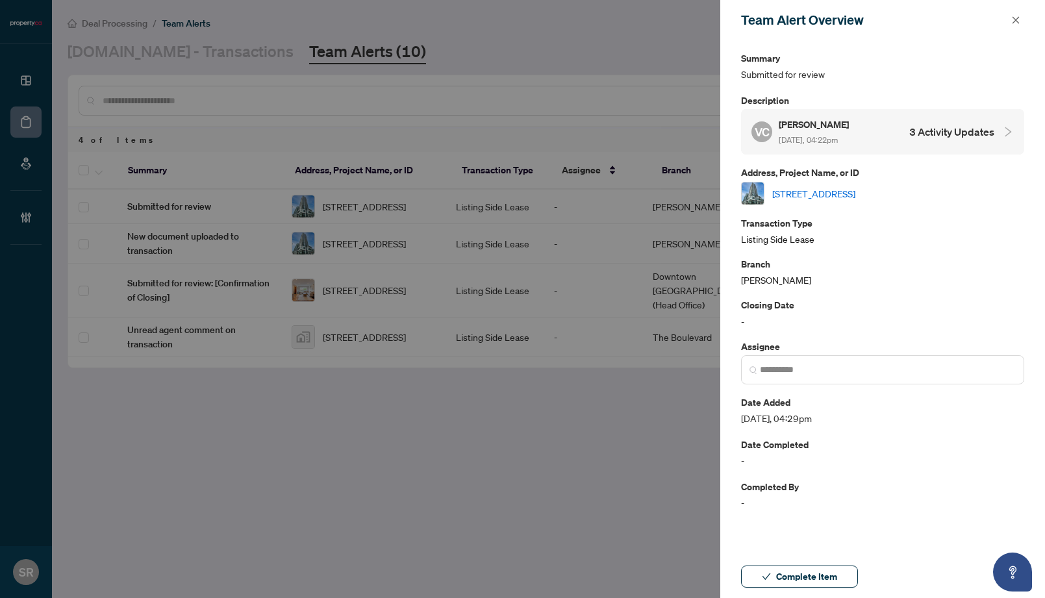
click at [827, 188] on link "[STREET_ADDRESS]" at bounding box center [813, 193] width 83 height 14
click at [1012, 18] on icon "close" at bounding box center [1015, 20] width 9 height 9
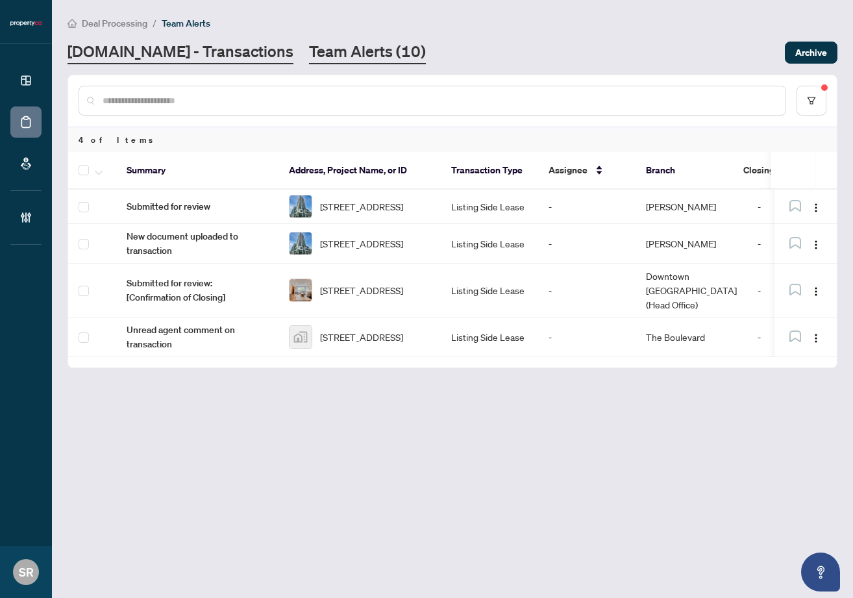
click at [200, 60] on link "Property.ca - Transactions" at bounding box center [181, 52] width 226 height 23
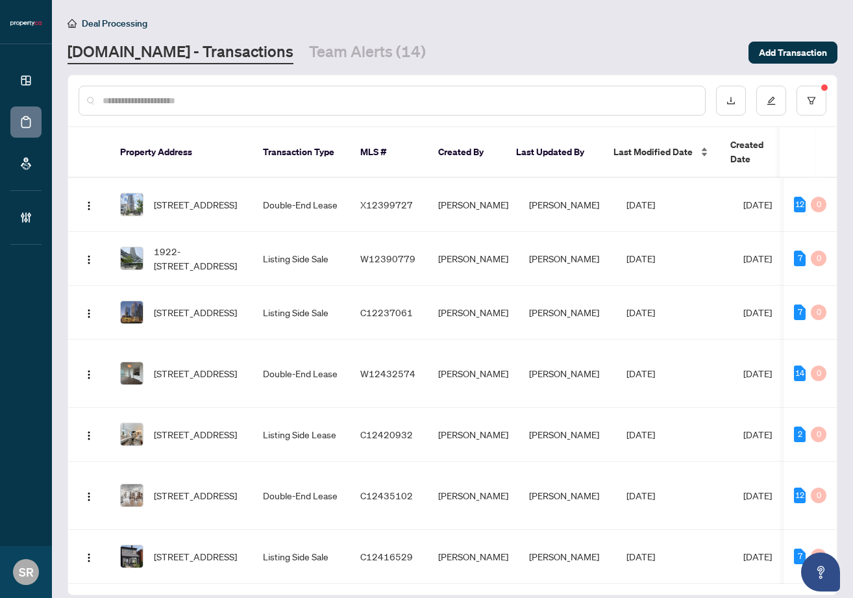
click at [644, 145] on span "Last Modified Date" at bounding box center [653, 152] width 79 height 14
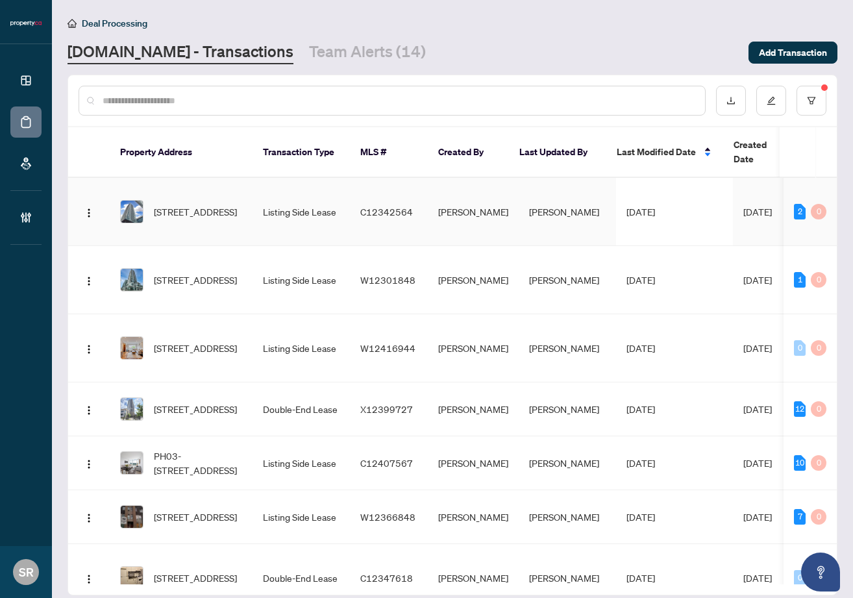
click at [370, 212] on td "C12342564" at bounding box center [389, 212] width 78 height 68
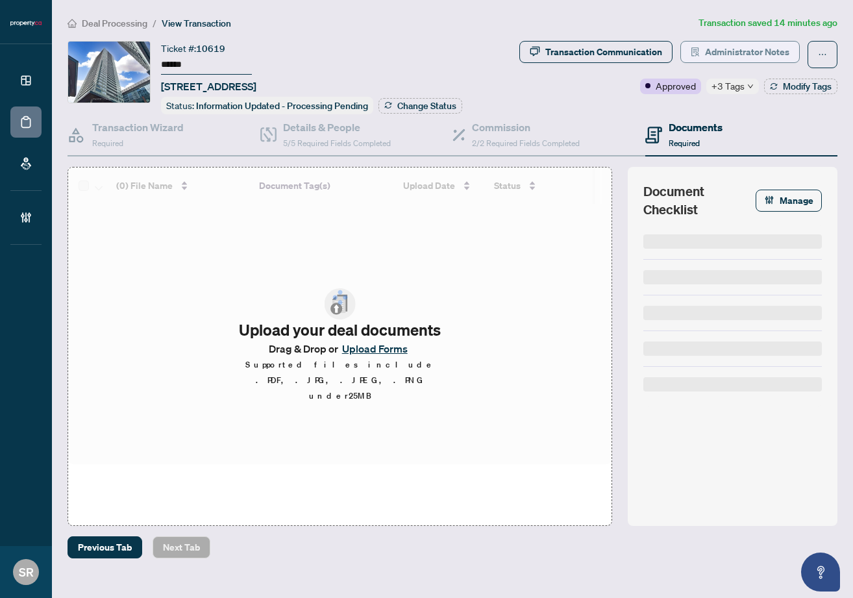
click at [747, 44] on span "Administrator Notes" at bounding box center [747, 52] width 84 height 21
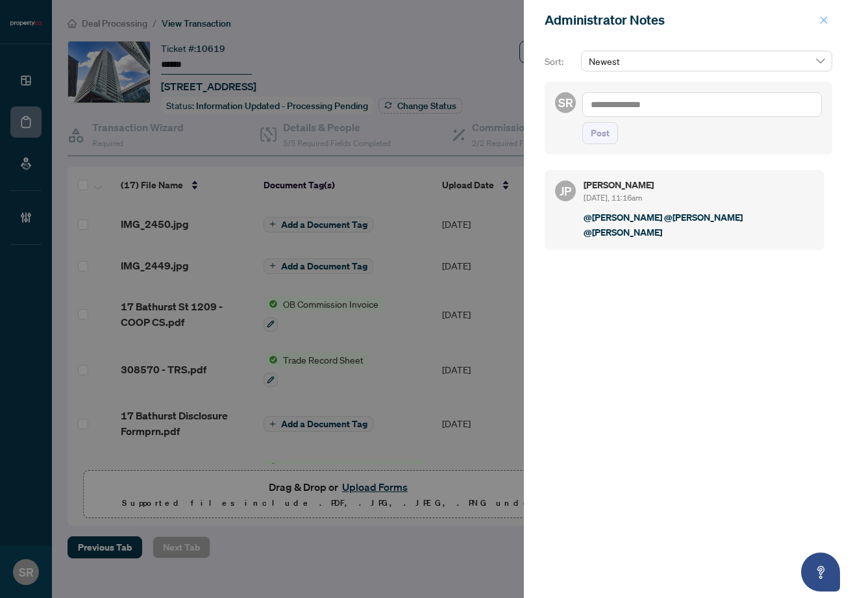
click at [820, 21] on icon "close" at bounding box center [824, 20] width 9 height 9
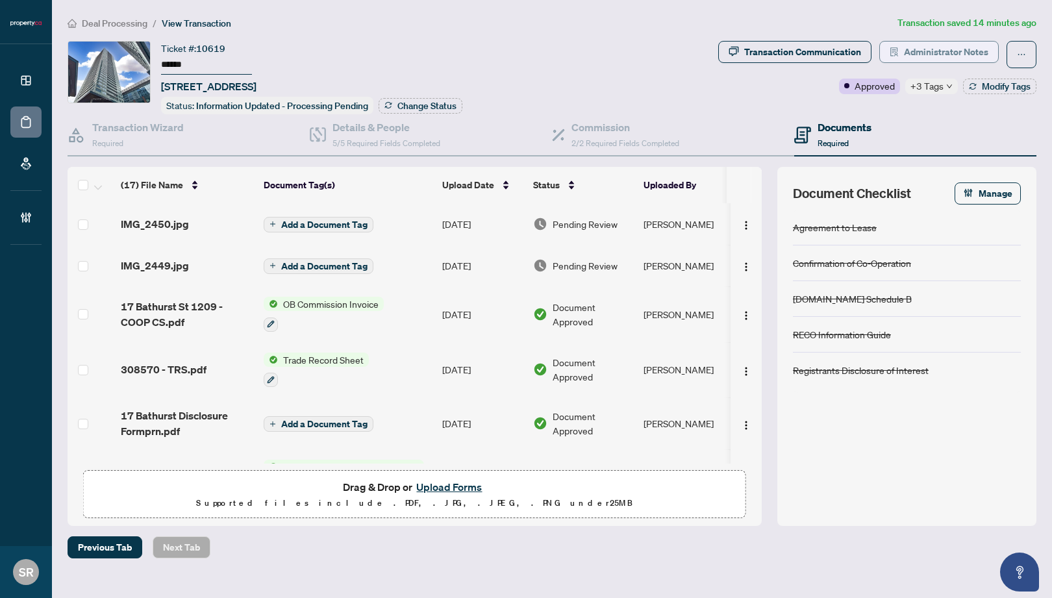
click at [922, 53] on span "Administrator Notes" at bounding box center [946, 52] width 84 height 21
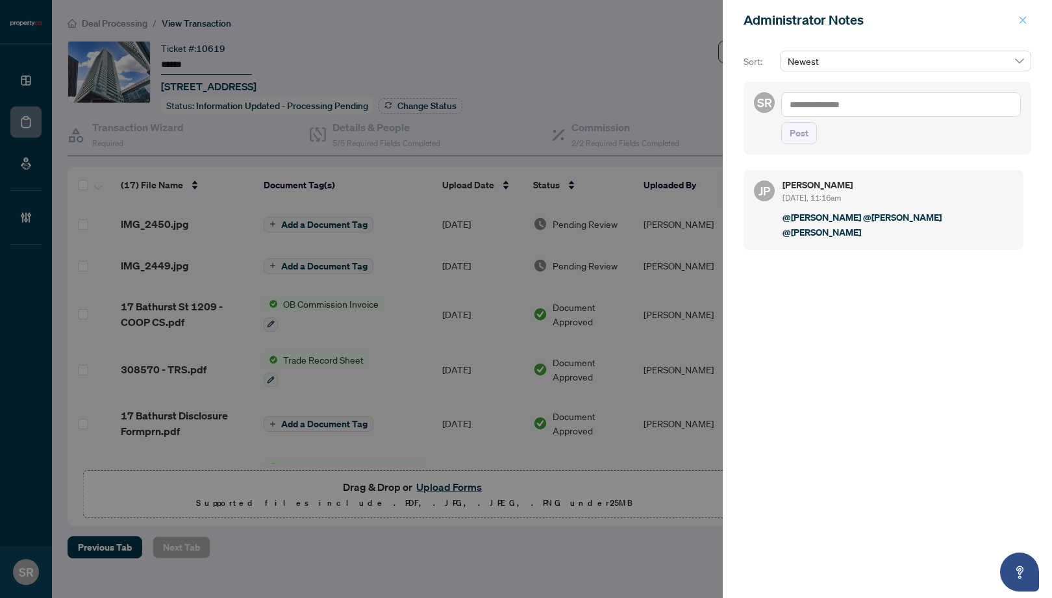
click at [1021, 19] on icon "close" at bounding box center [1023, 19] width 7 height 7
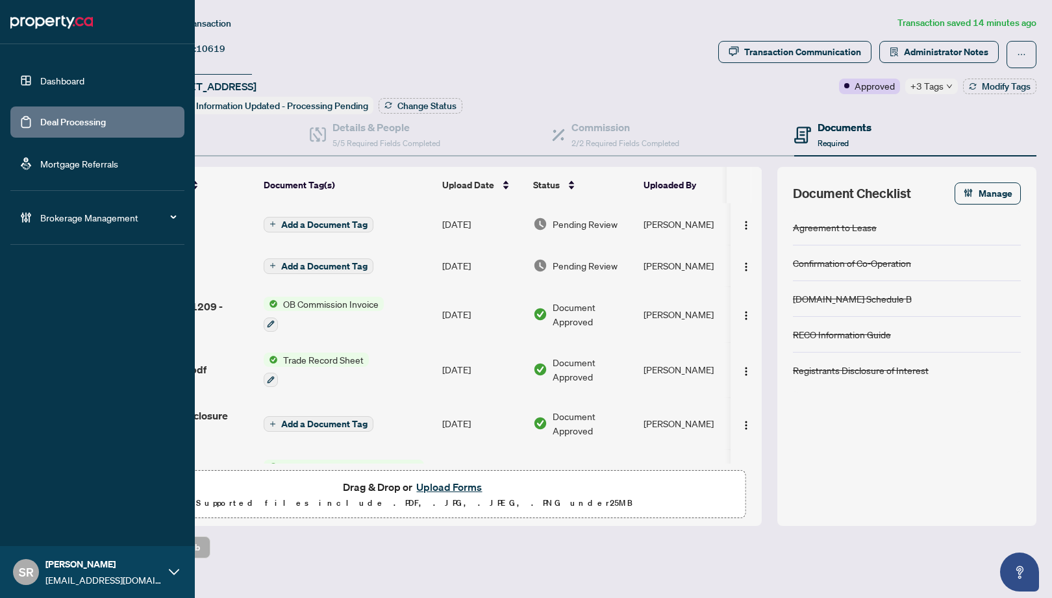
click at [40, 123] on link "Deal Processing" at bounding box center [73, 122] width 66 height 12
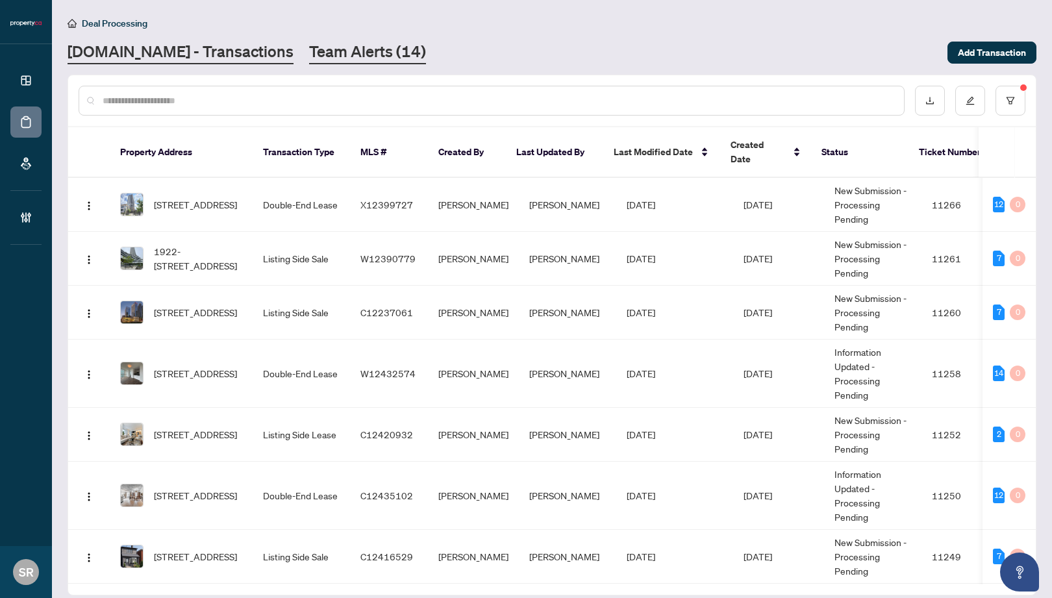
click at [326, 51] on link "Team Alerts (14)" at bounding box center [367, 52] width 117 height 23
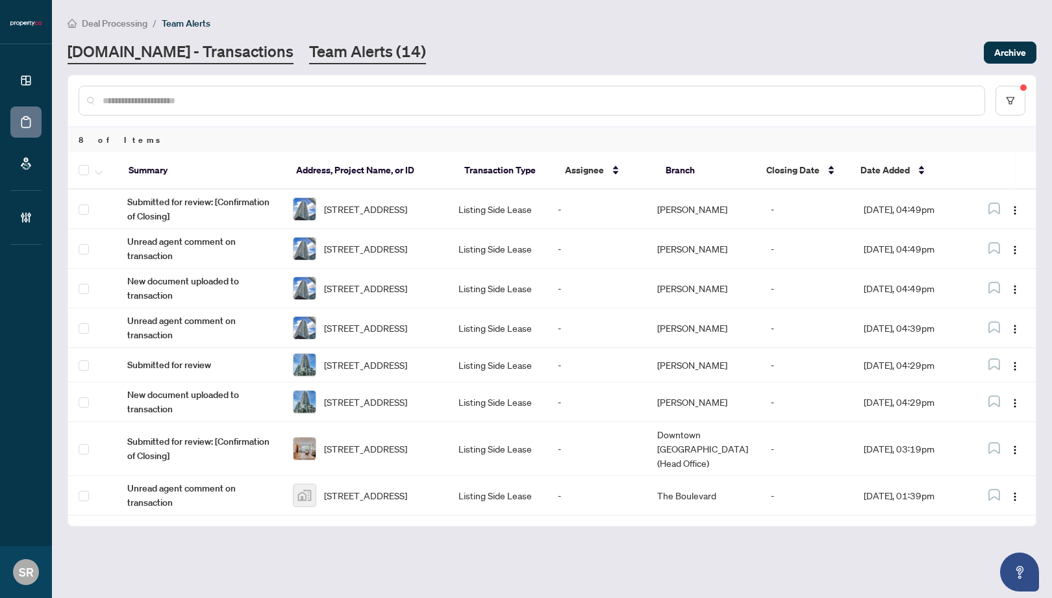
click at [183, 53] on link "[DOMAIN_NAME] - Transactions" at bounding box center [181, 52] width 226 height 23
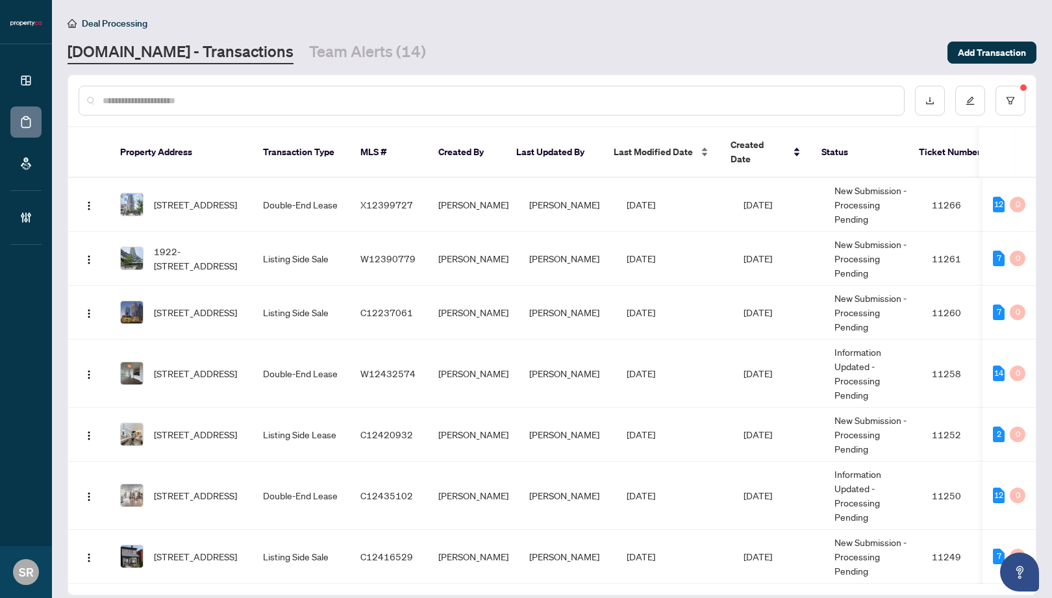
click at [638, 149] on span "Last Modified Date" at bounding box center [653, 152] width 79 height 14
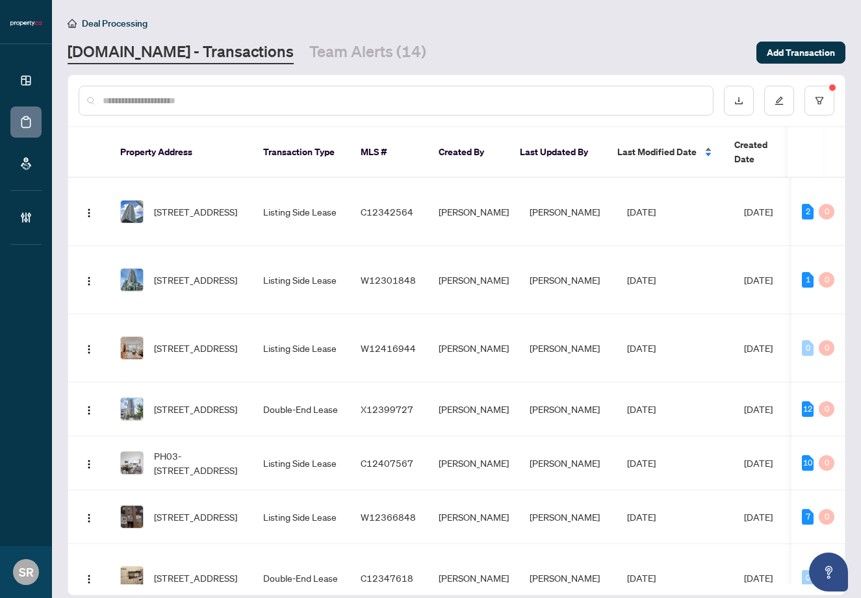
click at [671, 145] on span "Last Modified Date" at bounding box center [656, 152] width 79 height 14
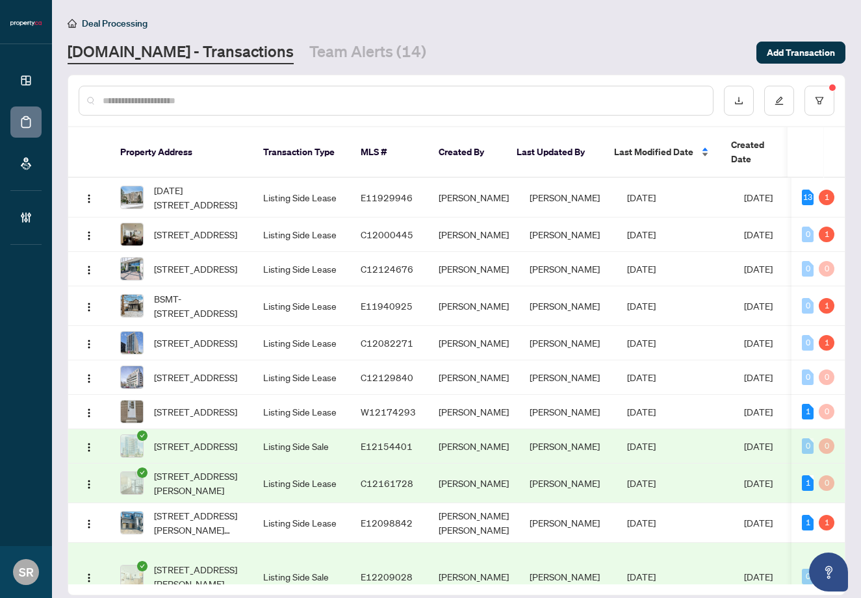
click at [671, 145] on span "Last Modified Date" at bounding box center [653, 152] width 79 height 14
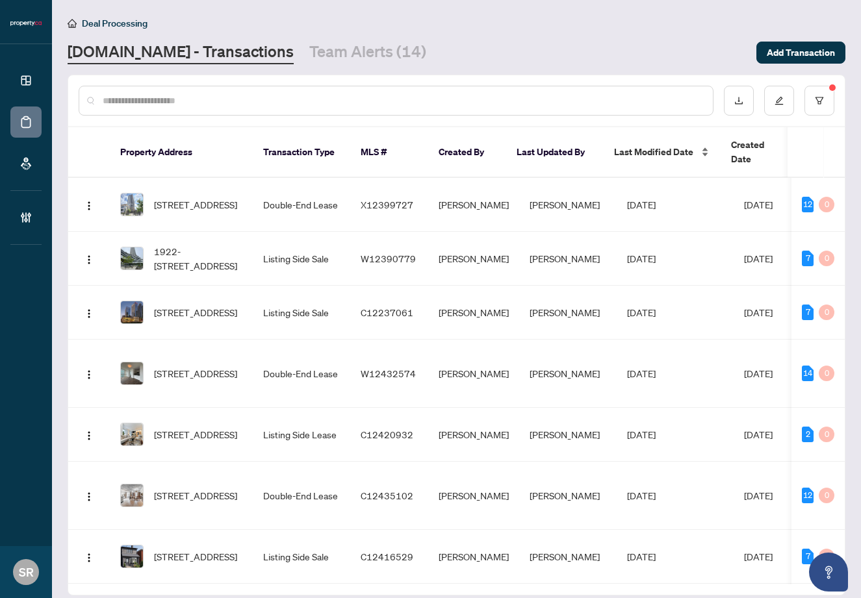
click at [671, 145] on span "Last Modified Date" at bounding box center [653, 152] width 79 height 14
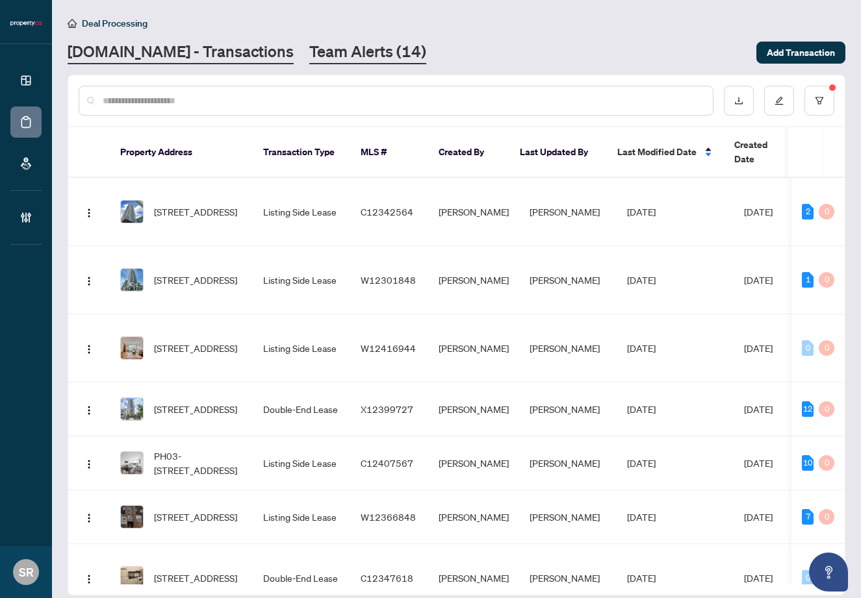
click at [328, 53] on link "Team Alerts (14)" at bounding box center [367, 52] width 117 height 23
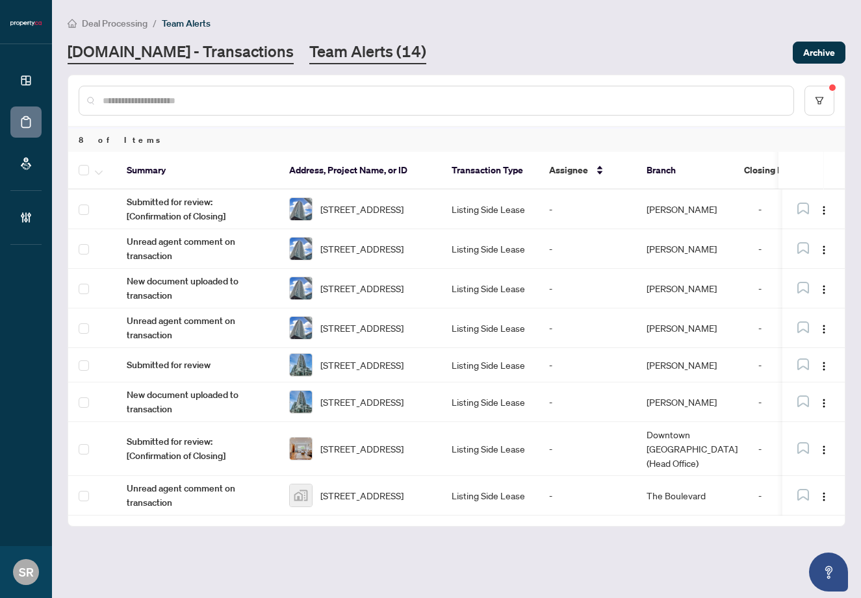
click at [194, 47] on link "[DOMAIN_NAME] - Transactions" at bounding box center [181, 52] width 226 height 23
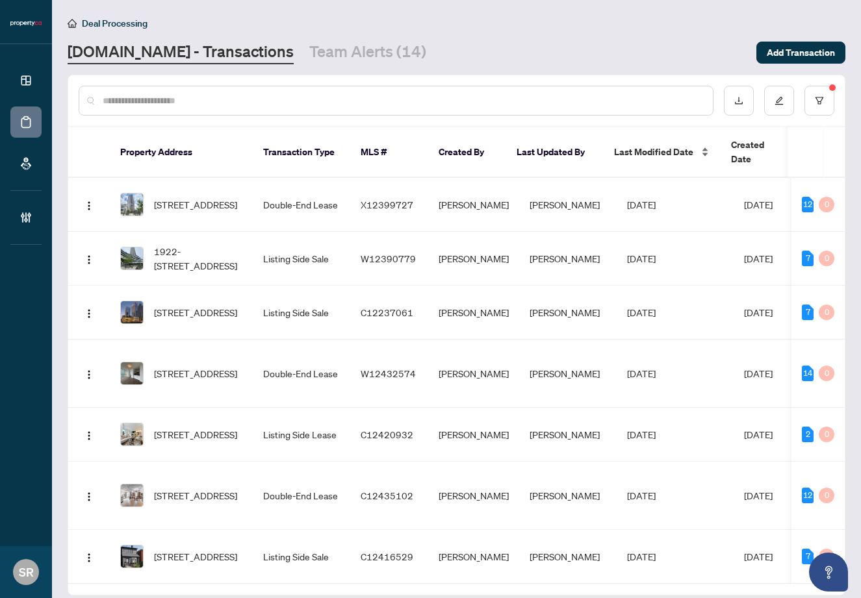
click at [662, 147] on span "Last Modified Date" at bounding box center [653, 152] width 79 height 14
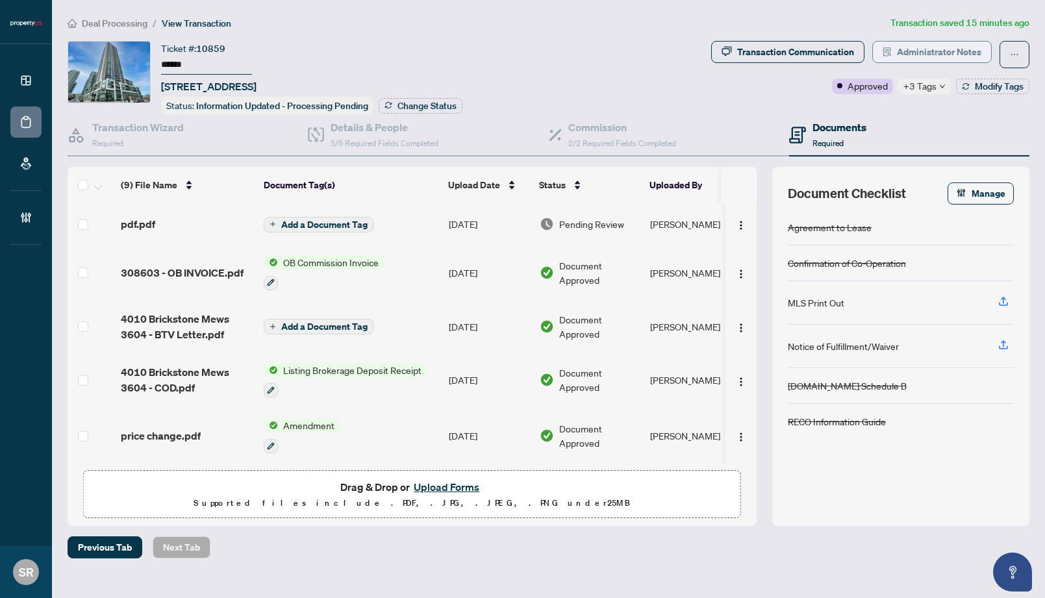
click at [937, 47] on span "Administrator Notes" at bounding box center [939, 52] width 84 height 21
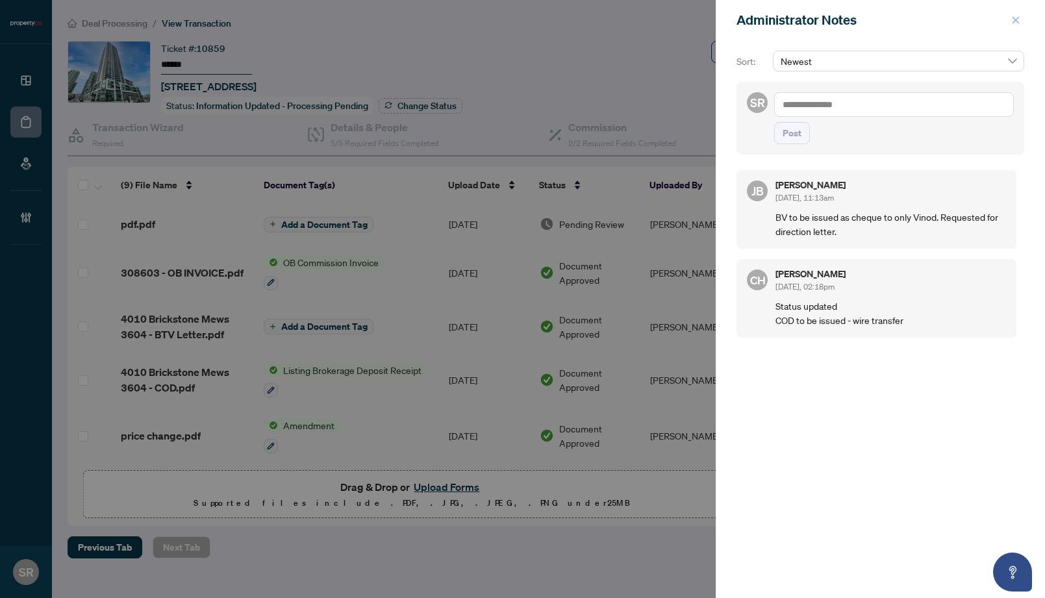
click at [1009, 19] on button "button" at bounding box center [1015, 20] width 17 height 16
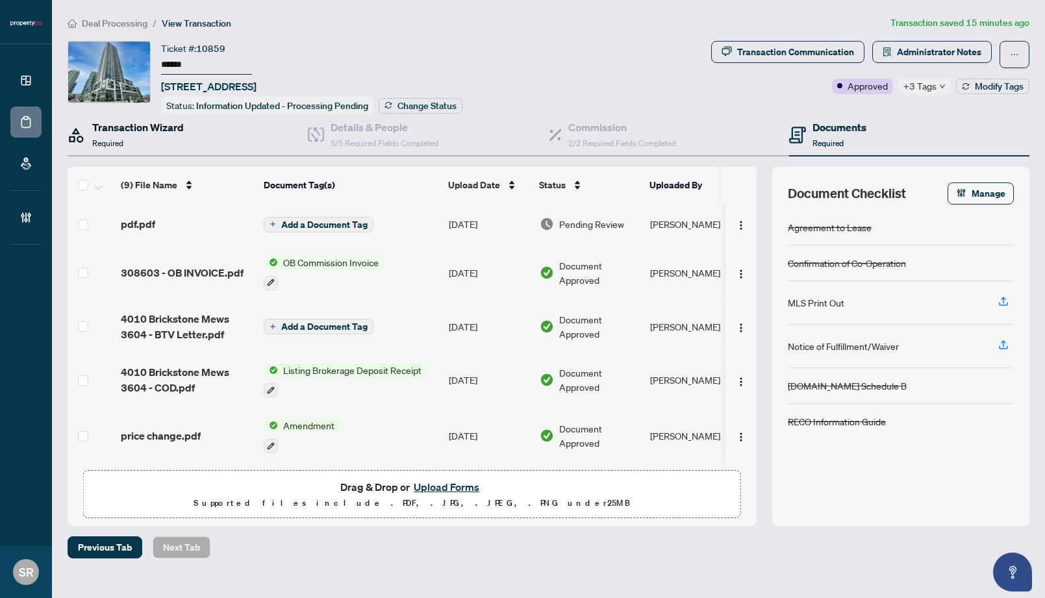
drag, startPoint x: 150, startPoint y: 137, endPoint x: 238, endPoint y: 151, distance: 89.4
click at [150, 137] on div "Transaction Wizard Required" at bounding box center [138, 135] width 92 height 31
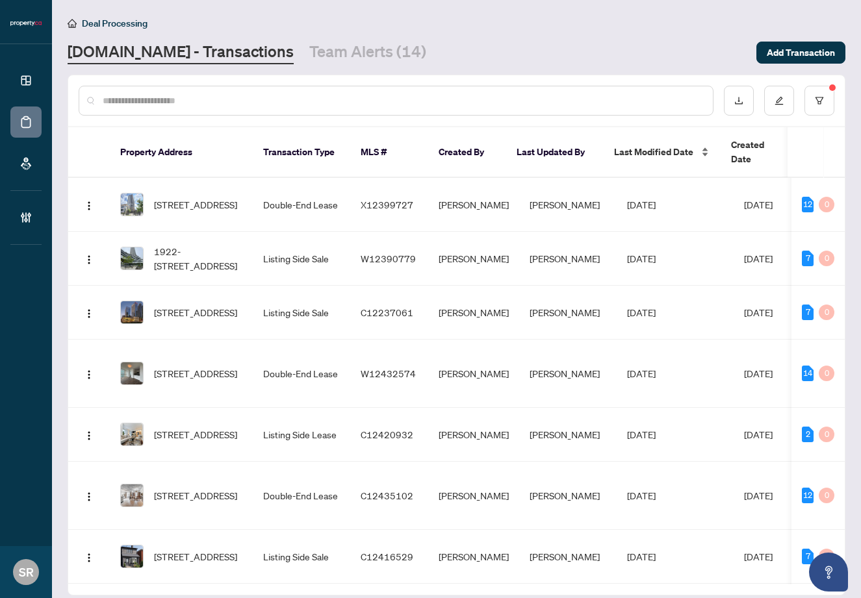
click at [651, 145] on span "Last Modified Date" at bounding box center [653, 152] width 79 height 14
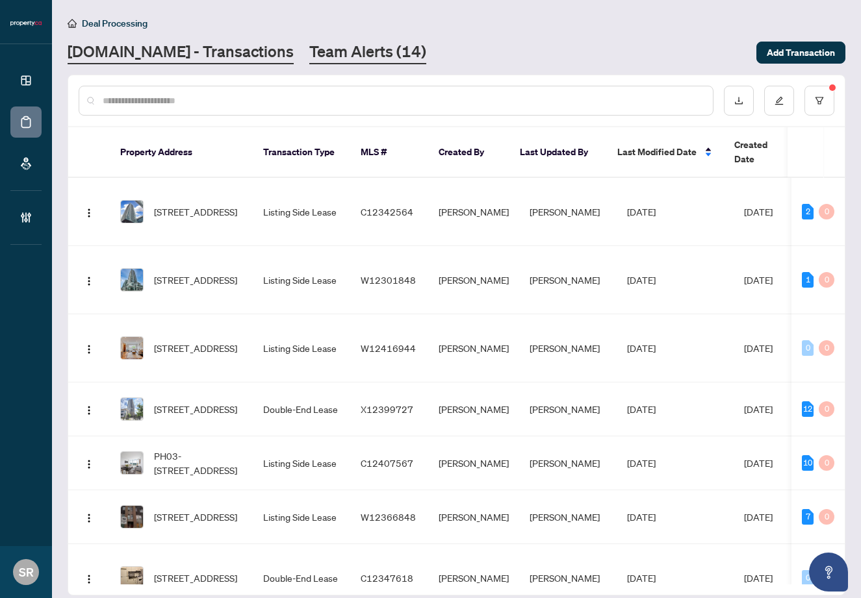
click at [309, 54] on link "Team Alerts (14)" at bounding box center [367, 52] width 117 height 23
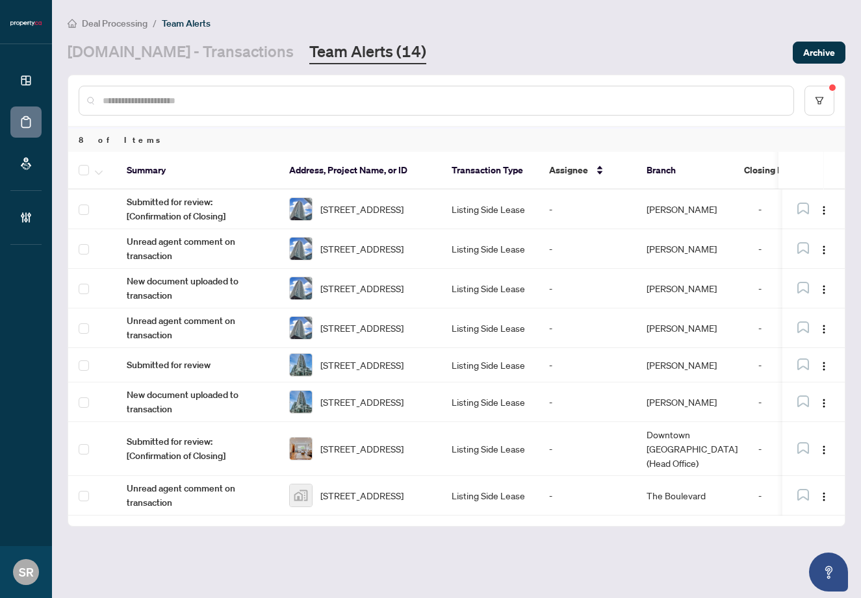
click at [321, 58] on link "Team Alerts (14)" at bounding box center [367, 52] width 117 height 23
click at [208, 53] on link "[DOMAIN_NAME] - Transactions" at bounding box center [181, 52] width 226 height 23
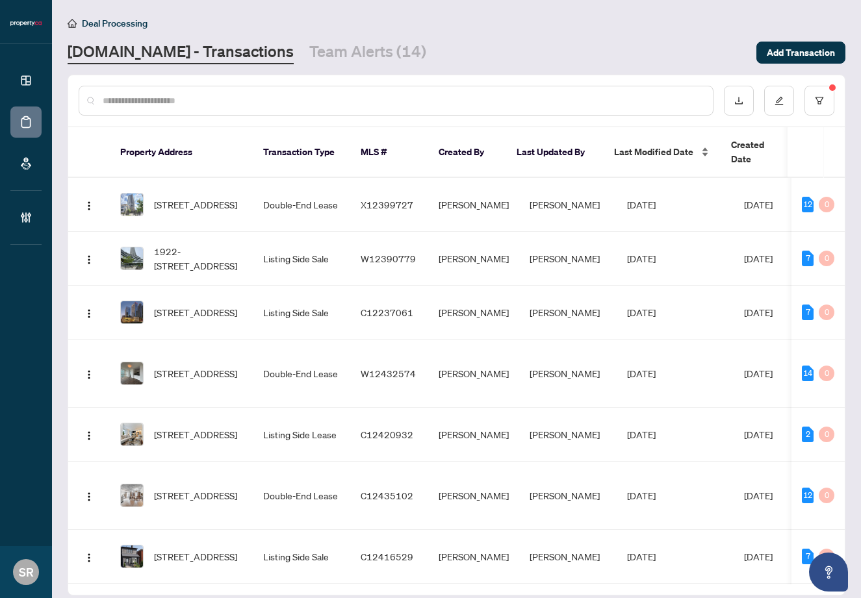
click at [655, 145] on span "Last Modified Date" at bounding box center [653, 152] width 79 height 14
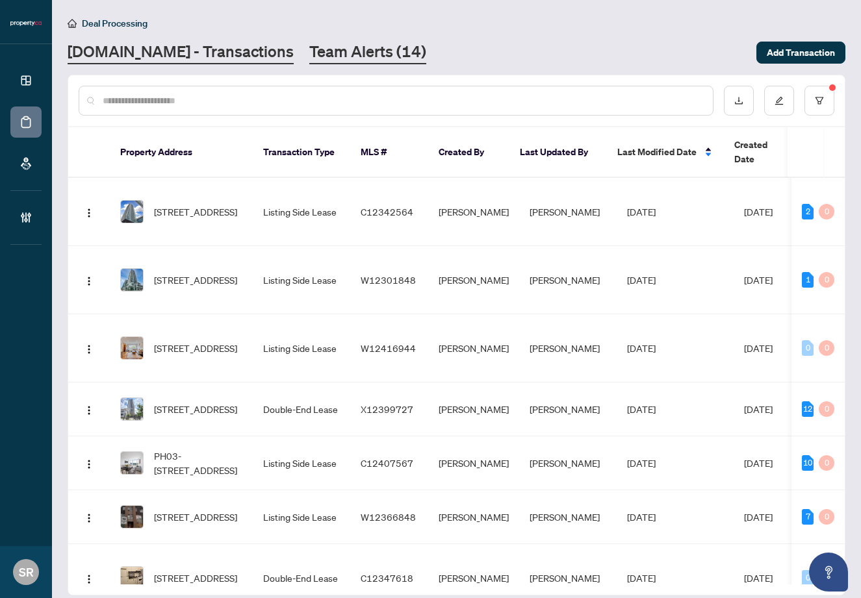
click at [340, 54] on link "Team Alerts (14)" at bounding box center [367, 52] width 117 height 23
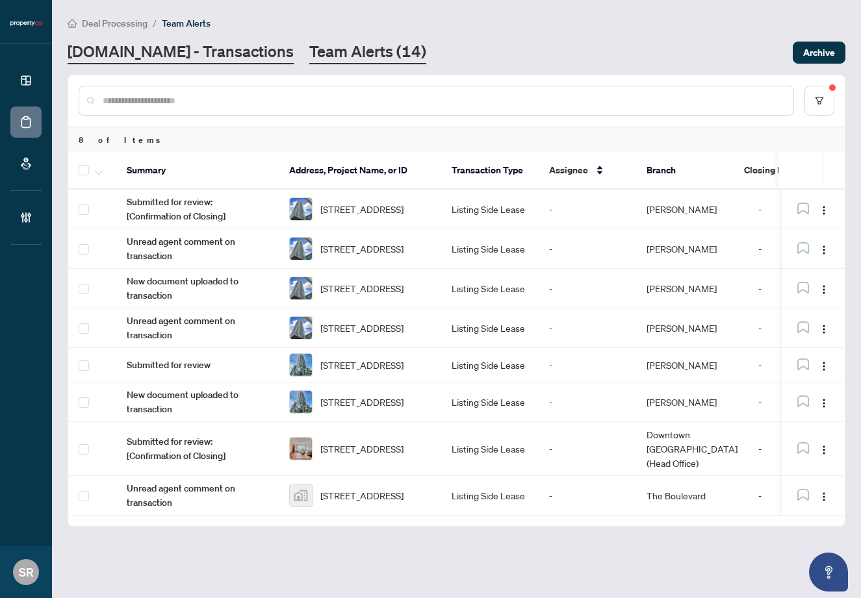
click at [210, 47] on link "[DOMAIN_NAME] - Transactions" at bounding box center [181, 52] width 226 height 23
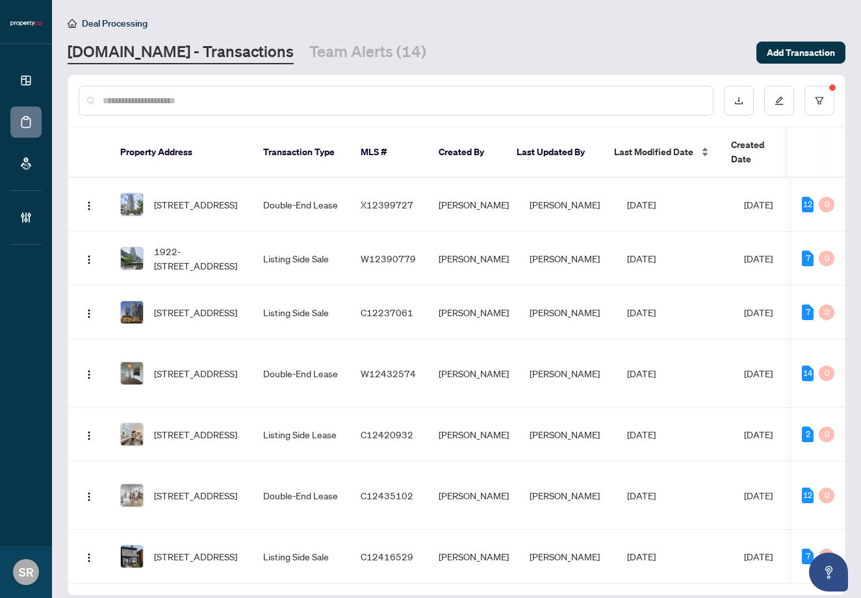
click at [663, 147] on span "Last Modified Date" at bounding box center [653, 152] width 79 height 14
